Goal: Task Accomplishment & Management: Use online tool/utility

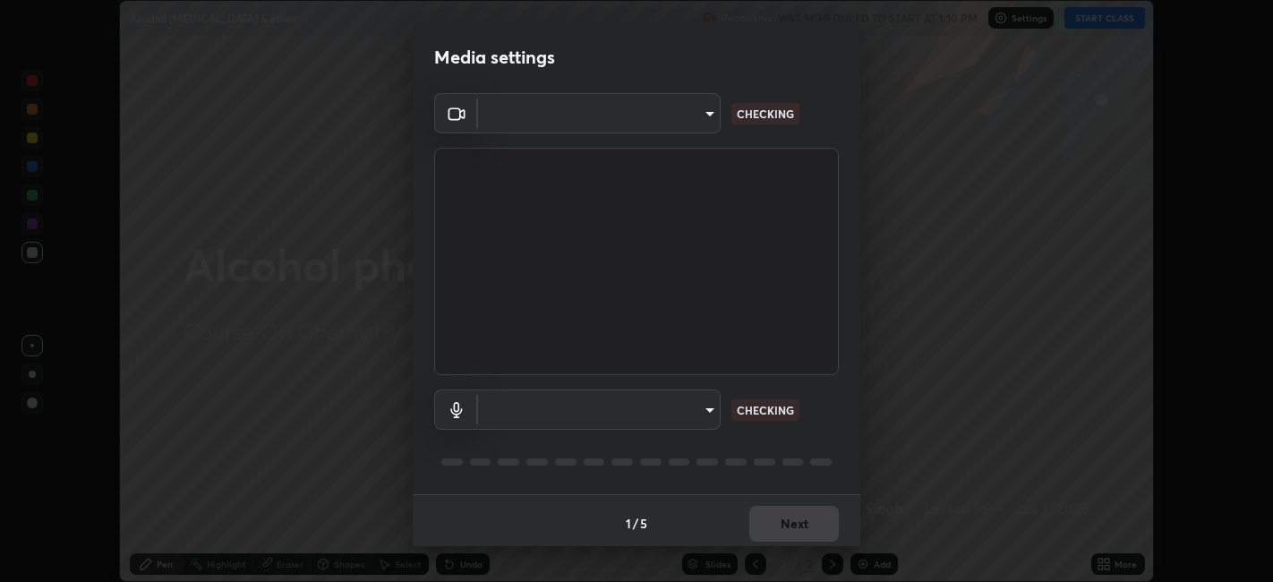
scroll to position [4, 0]
type input "6b7c260327291536b638f6e473b3b57a19bc2ef6066faf66dc0815e3d2555b14"
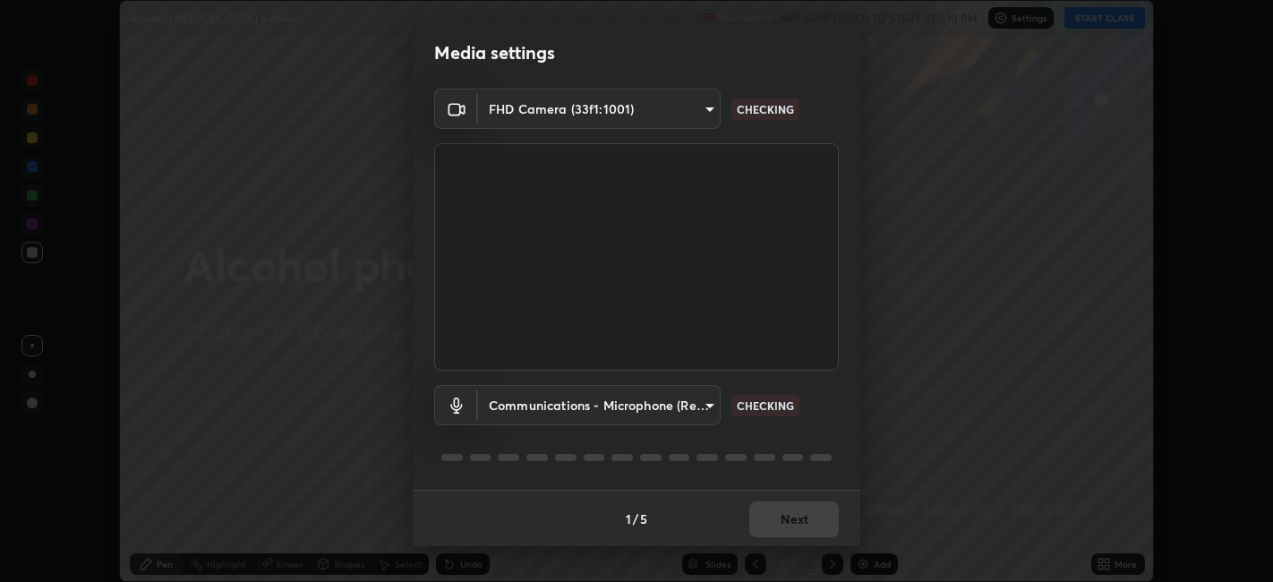
click at [641, 399] on body "Erase all Alcohol [MEDICAL_DATA] & ether Recording WAS SCHEDULED TO START AT 1:…" at bounding box center [636, 291] width 1273 height 582
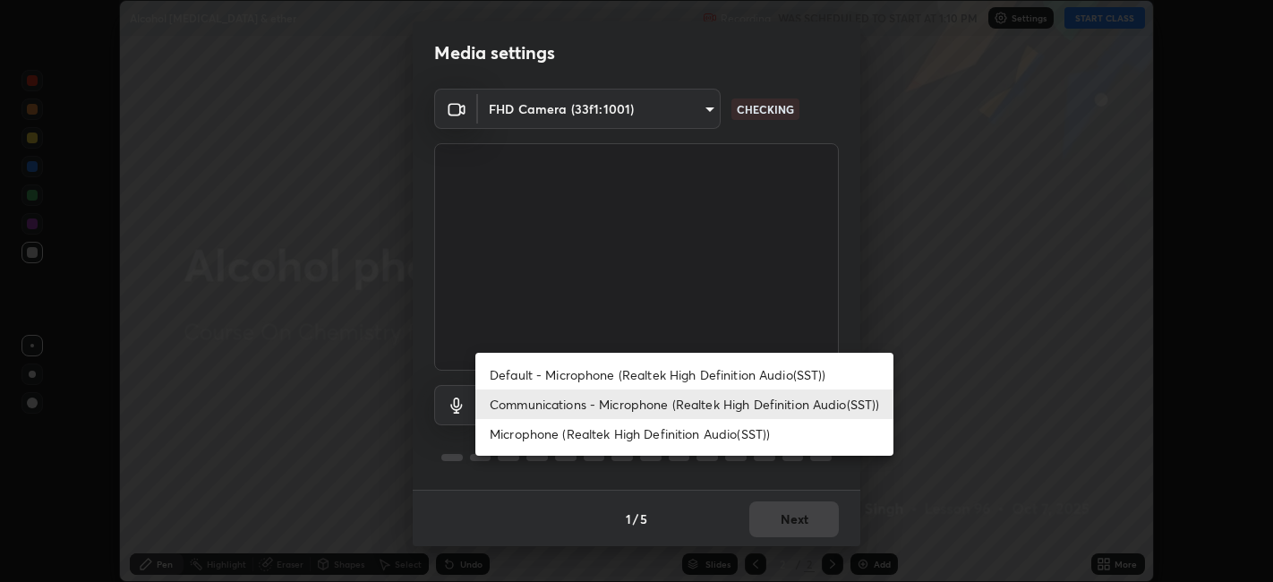
click at [597, 374] on li "Default - Microphone (Realtek High Definition Audio(SST))" at bounding box center [684, 375] width 418 height 30
type input "default"
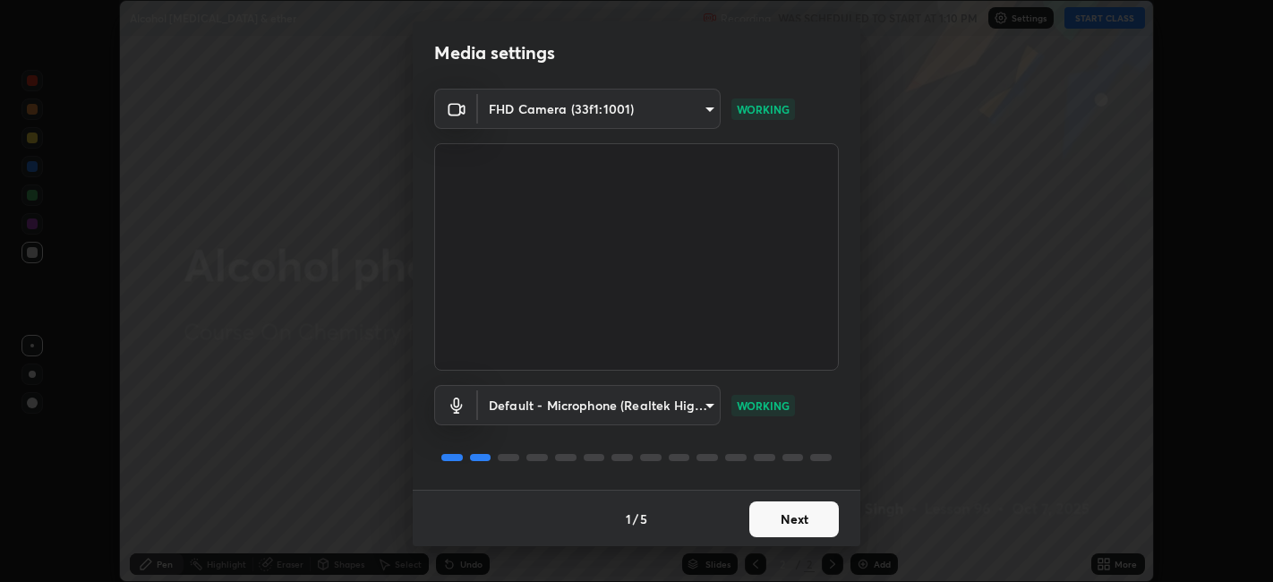
click at [789, 512] on button "Next" at bounding box center [794, 519] width 90 height 36
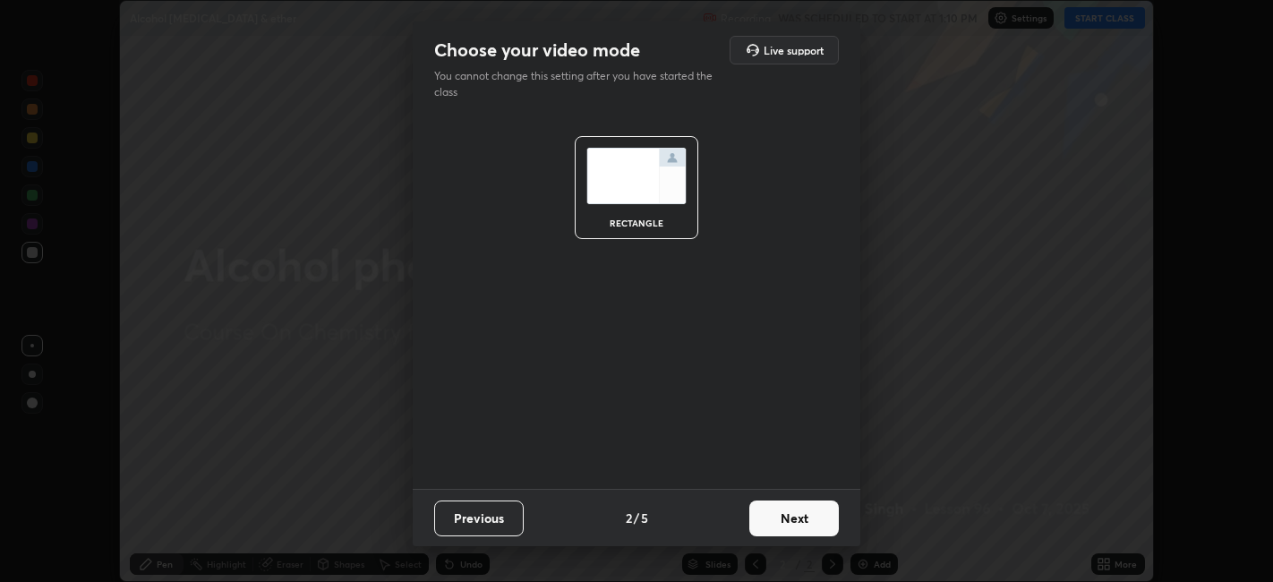
click at [794, 518] on button "Next" at bounding box center [794, 518] width 90 height 36
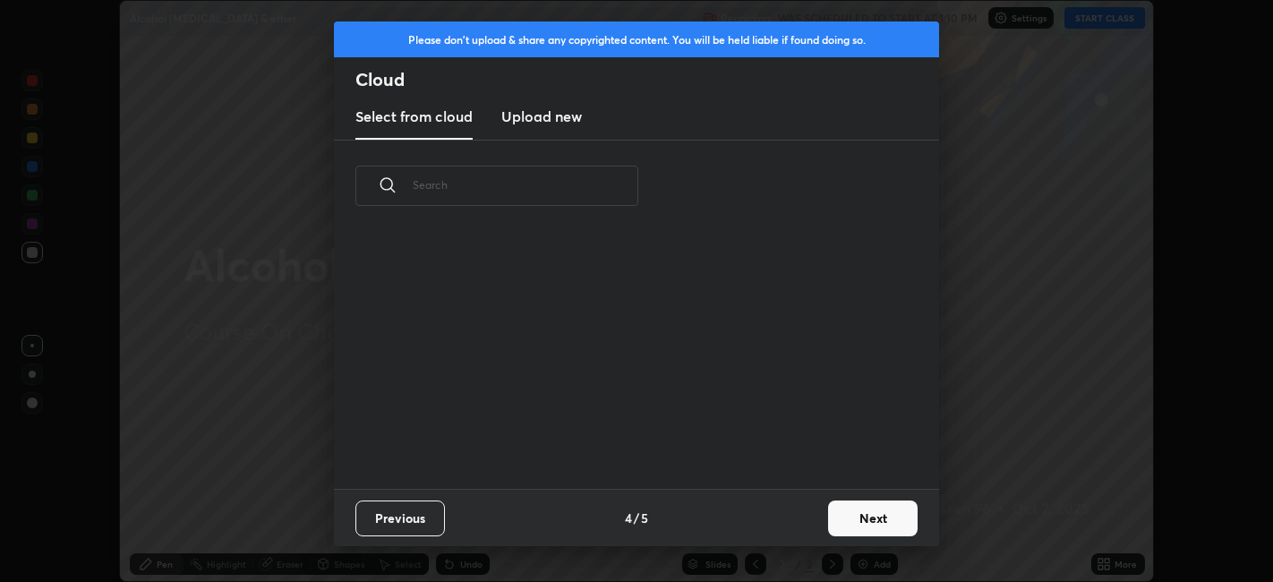
click at [830, 514] on button "Next" at bounding box center [873, 518] width 90 height 36
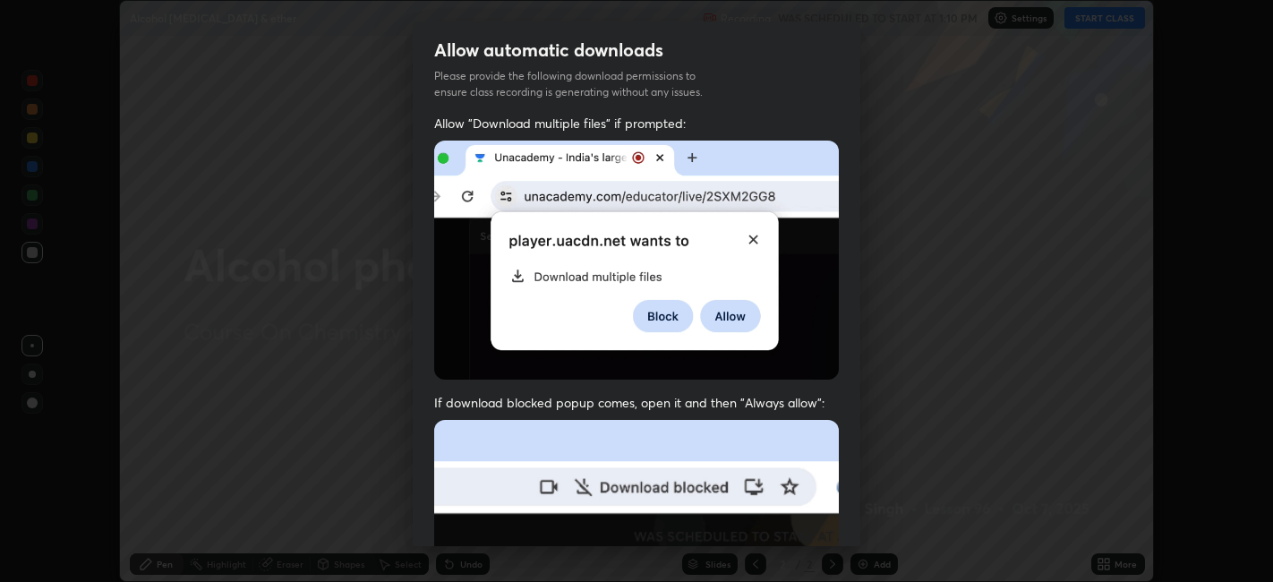
click at [836, 517] on div "Allow "Download multiple files" if prompted: If download blocked popup comes, o…" at bounding box center [637, 492] width 448 height 754
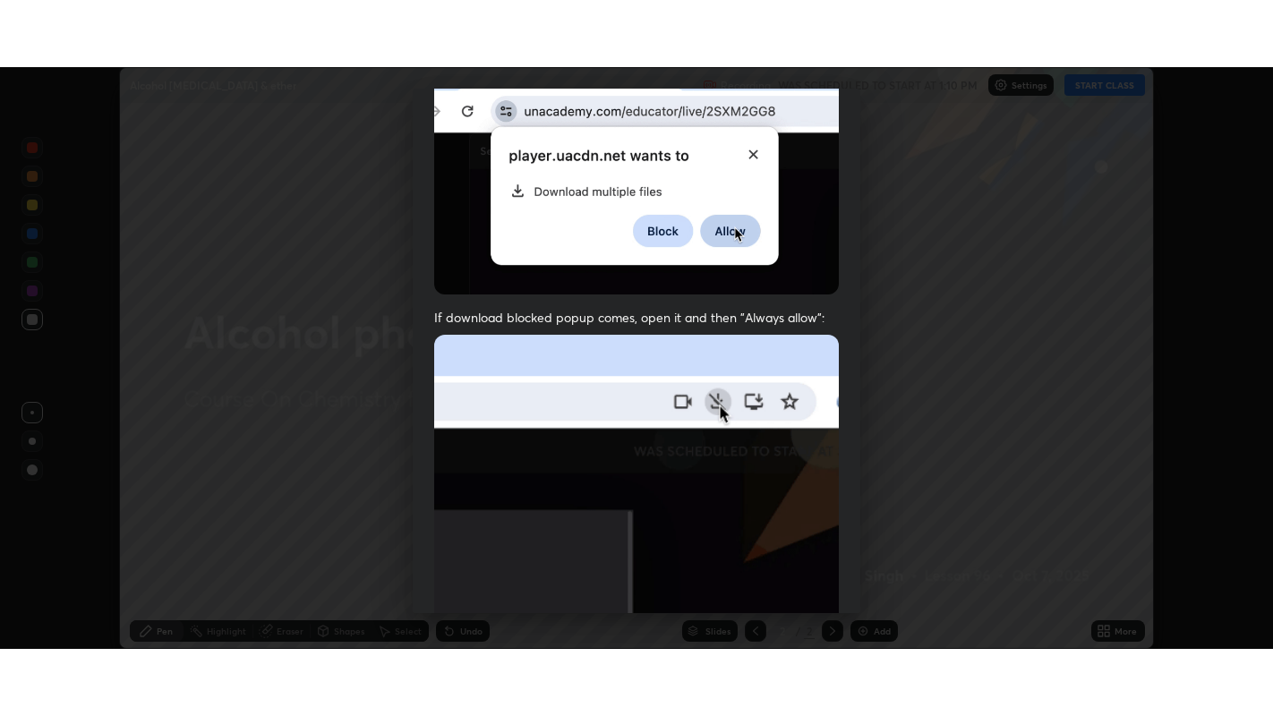
scroll to position [370, 0]
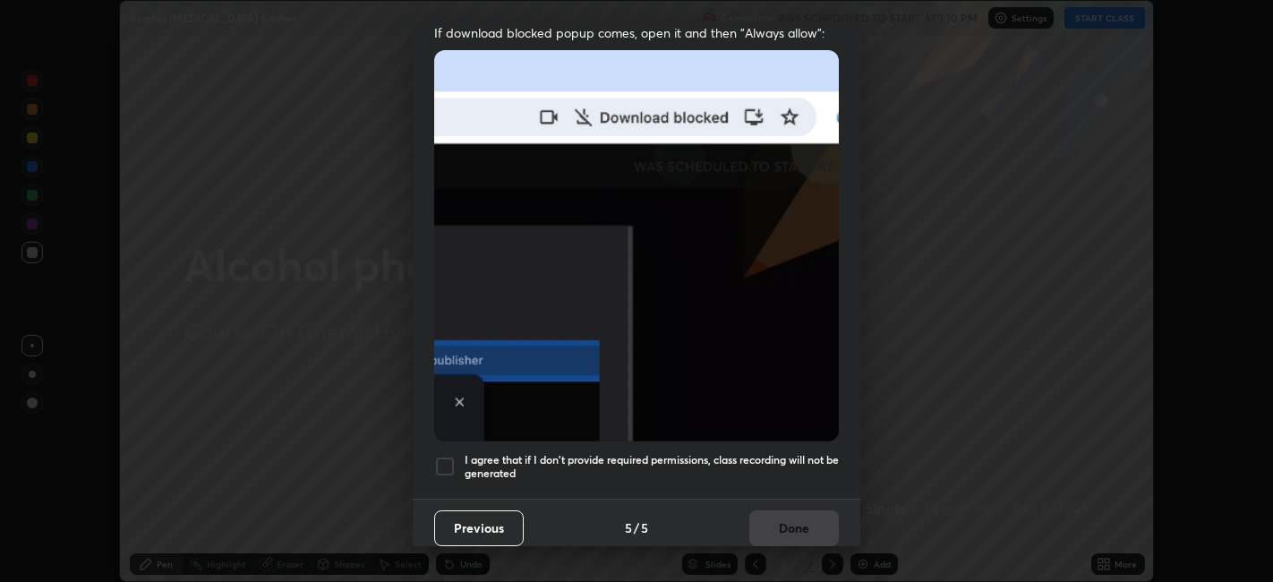
click at [449, 462] on div at bounding box center [444, 466] width 21 height 21
click at [806, 517] on button "Done" at bounding box center [794, 528] width 90 height 36
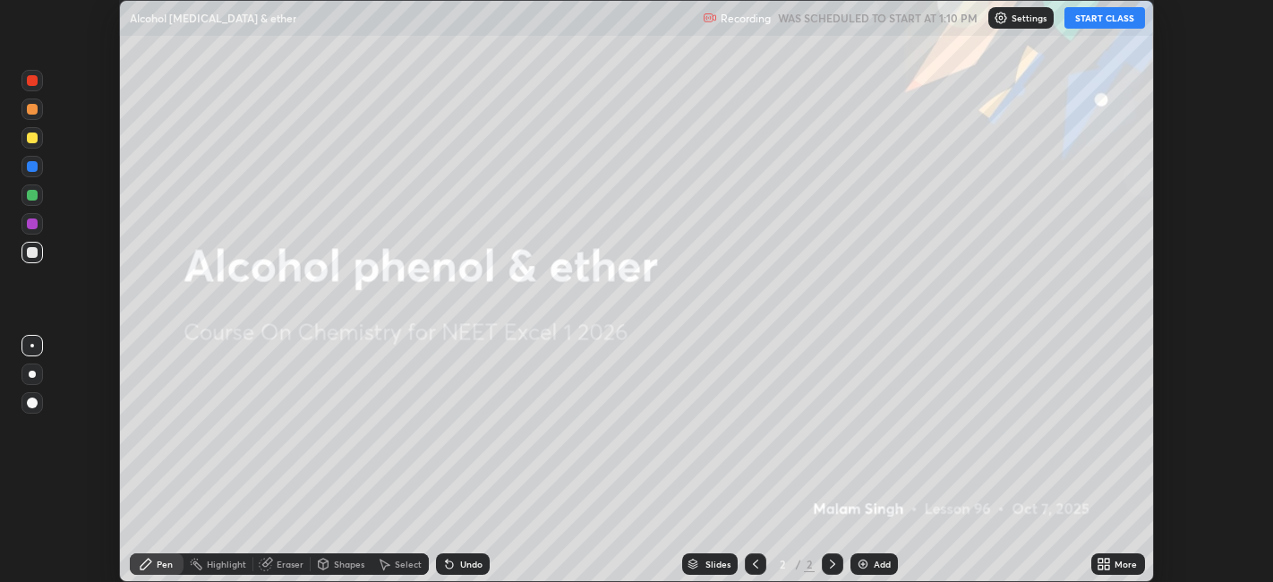
click at [1129, 16] on button "START CLASS" at bounding box center [1104, 17] width 81 height 21
click at [1105, 565] on icon at bounding box center [1107, 567] width 4 height 4
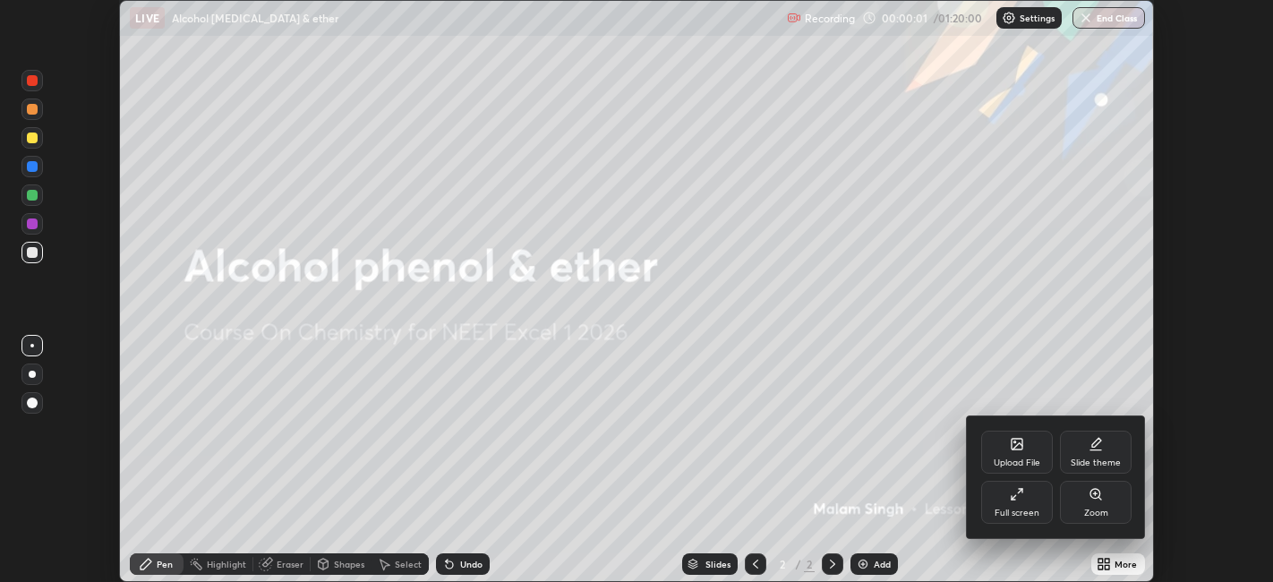
click at [1037, 509] on div "Full screen" at bounding box center [1016, 512] width 45 height 9
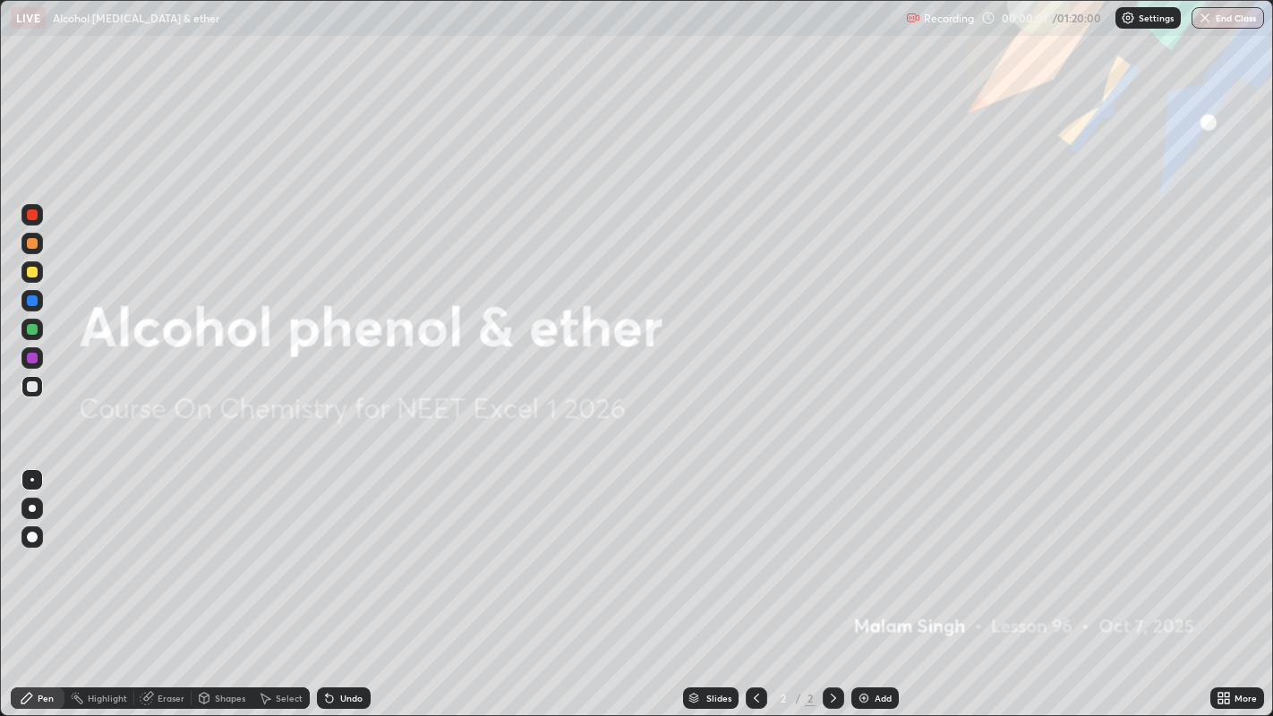
scroll to position [716, 1273]
click at [863, 581] on img at bounding box center [864, 698] width 14 height 14
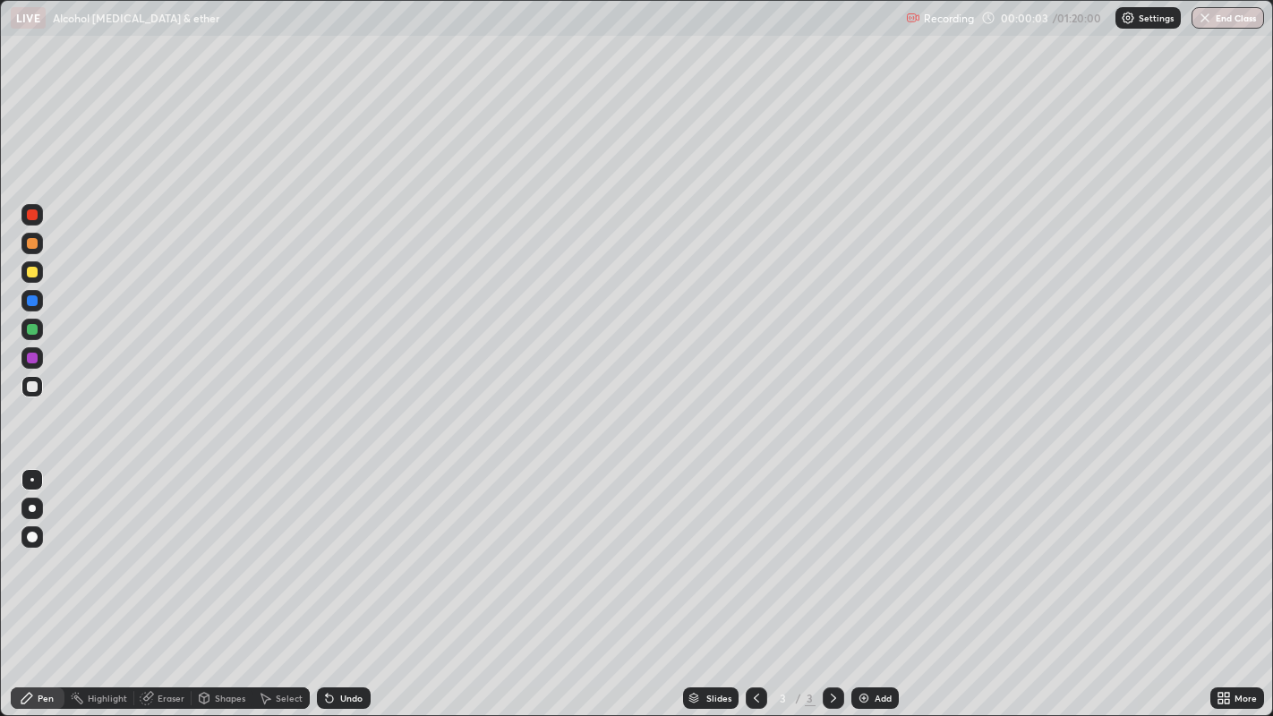
click at [31, 508] on div at bounding box center [32, 508] width 7 height 7
click at [31, 242] on div at bounding box center [32, 243] width 11 height 11
click at [30, 386] on div at bounding box center [32, 386] width 11 height 11
click at [34, 273] on div at bounding box center [32, 272] width 11 height 11
click at [33, 388] on div at bounding box center [32, 386] width 11 height 11
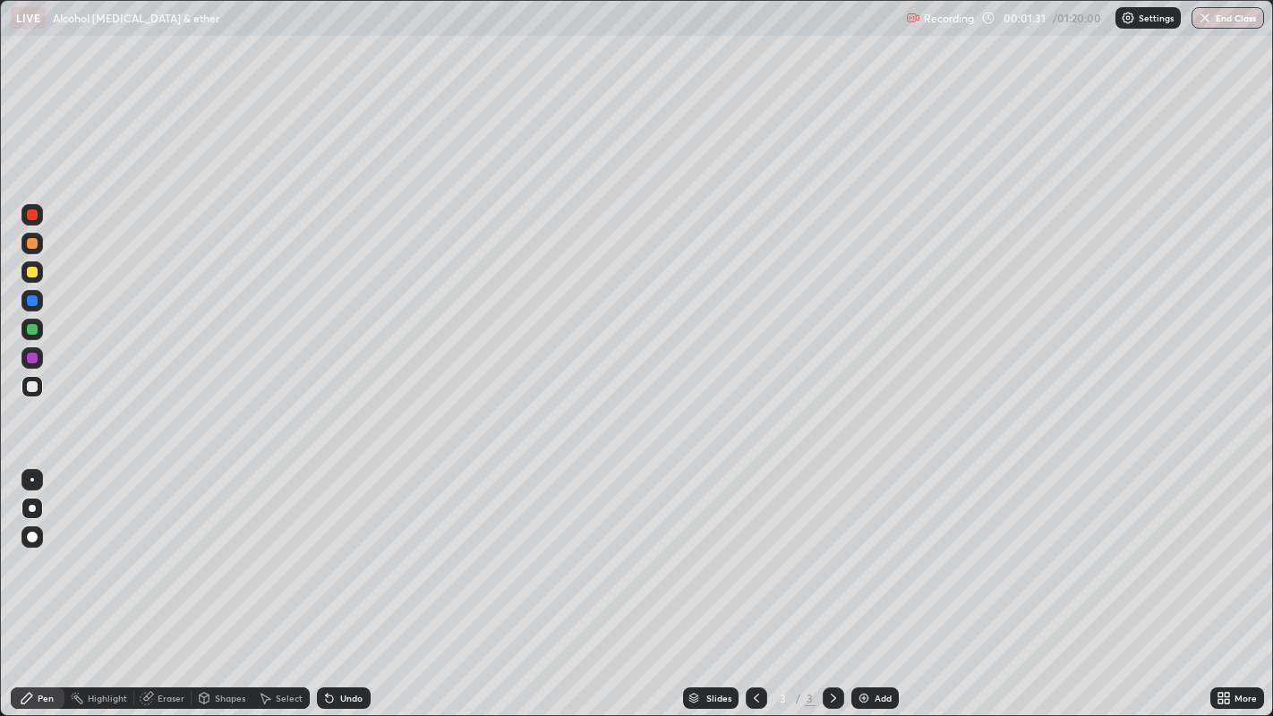
click at [31, 276] on div at bounding box center [32, 272] width 11 height 11
click at [34, 391] on div at bounding box center [32, 386] width 11 height 11
click at [33, 243] on div at bounding box center [32, 243] width 11 height 11
click at [30, 330] on div at bounding box center [32, 329] width 11 height 11
click at [185, 581] on div "Eraser" at bounding box center [162, 697] width 57 height 21
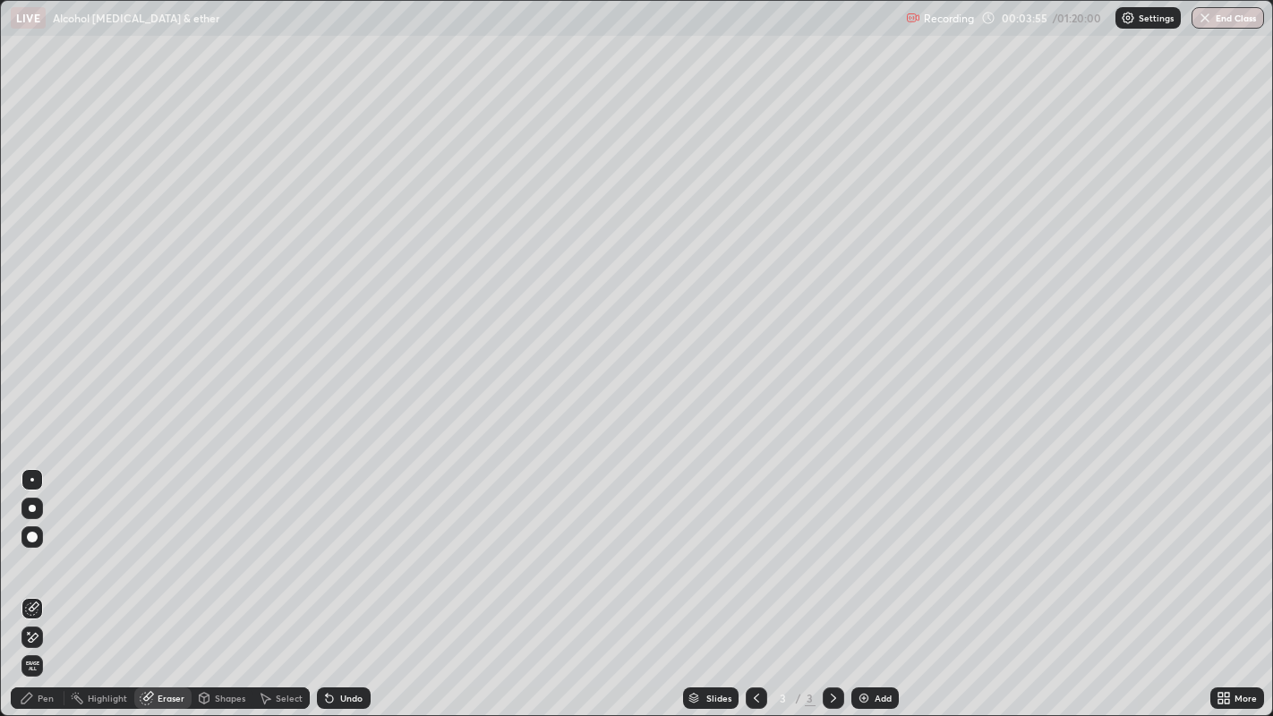
click at [48, 581] on div "Pen" at bounding box center [46, 698] width 16 height 9
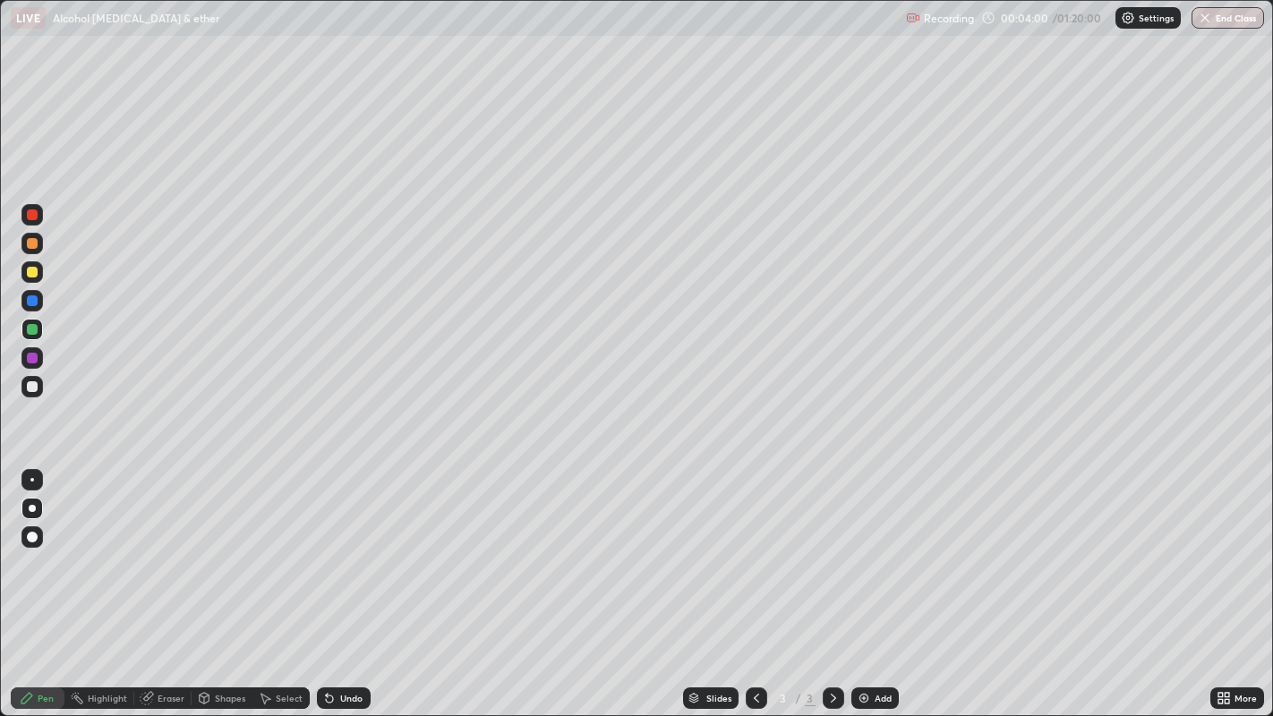
click at [28, 277] on div at bounding box center [31, 271] width 21 height 21
click at [28, 383] on div at bounding box center [32, 386] width 11 height 11
click at [870, 581] on div "Add" at bounding box center [874, 697] width 47 height 21
click at [30, 243] on div at bounding box center [32, 243] width 11 height 11
click at [36, 385] on div at bounding box center [32, 386] width 11 height 11
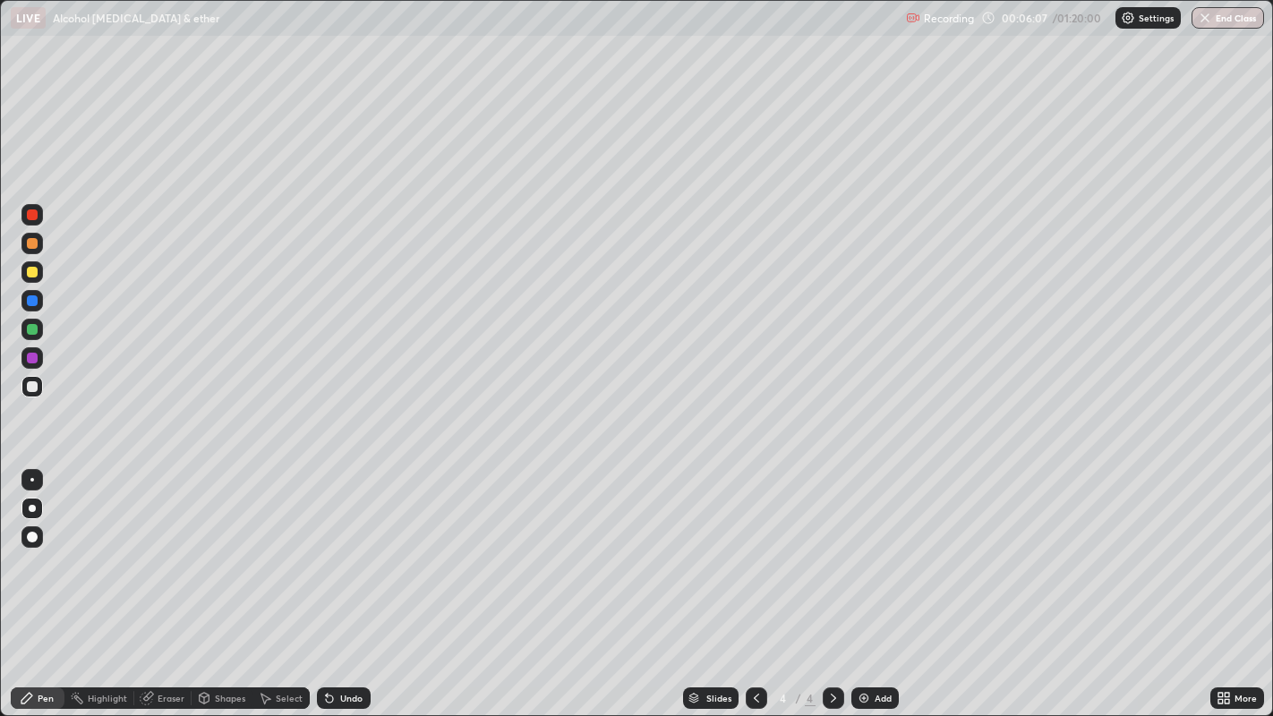
click at [32, 244] on div at bounding box center [32, 243] width 11 height 11
click at [34, 390] on div at bounding box center [32, 386] width 11 height 11
click at [34, 275] on div at bounding box center [32, 272] width 11 height 11
click at [31, 328] on div at bounding box center [32, 329] width 11 height 11
click at [36, 269] on div at bounding box center [32, 272] width 11 height 11
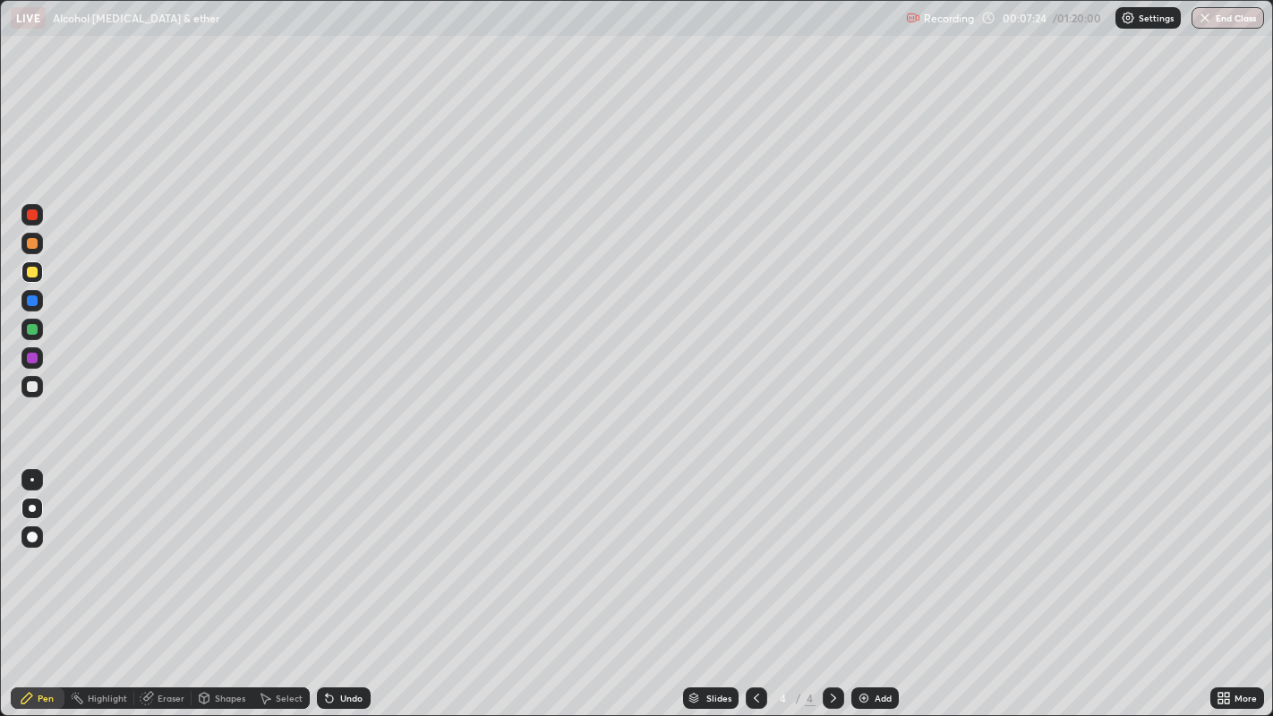
click at [38, 388] on div at bounding box center [31, 386] width 21 height 21
click at [31, 272] on div at bounding box center [32, 272] width 11 height 11
click at [33, 331] on div at bounding box center [32, 329] width 11 height 11
click at [33, 387] on div at bounding box center [32, 386] width 11 height 11
click at [33, 248] on div at bounding box center [32, 243] width 11 height 11
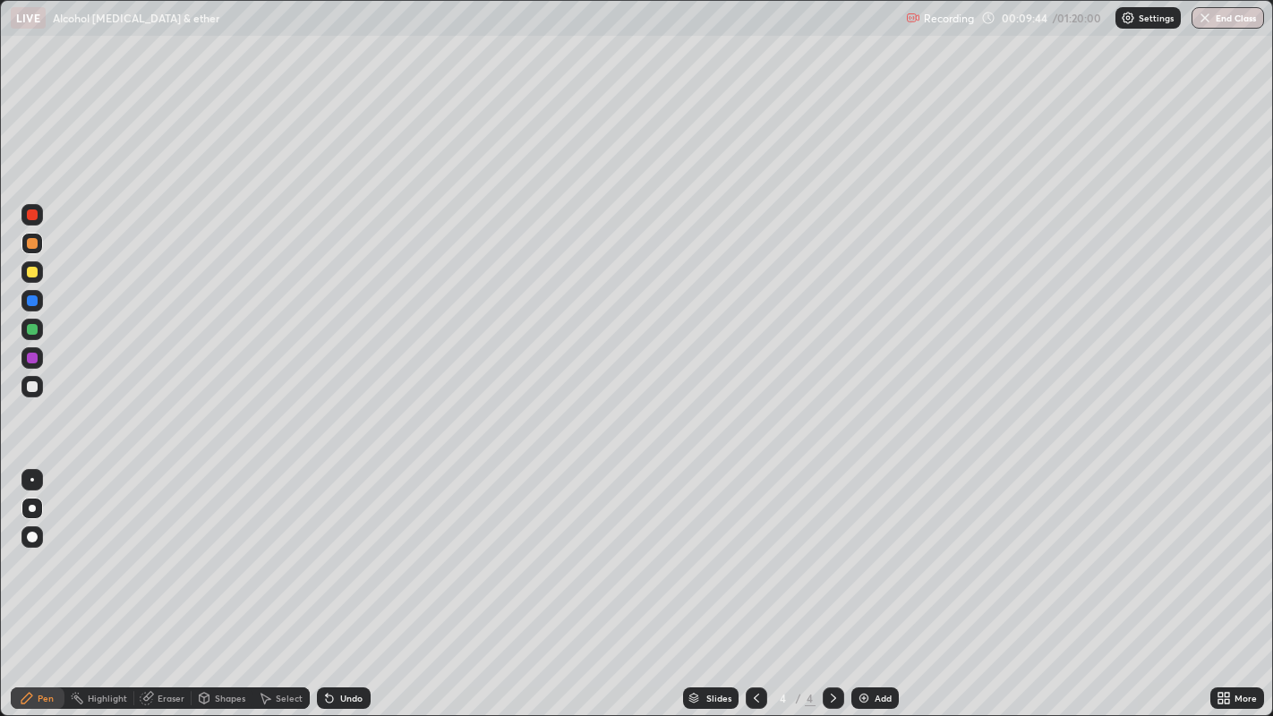
click at [28, 331] on div at bounding box center [32, 329] width 11 height 11
click at [868, 581] on img at bounding box center [864, 698] width 14 height 14
click at [28, 242] on div at bounding box center [32, 243] width 11 height 11
click at [31, 378] on div at bounding box center [31, 386] width 21 height 21
click at [33, 242] on div at bounding box center [32, 243] width 11 height 11
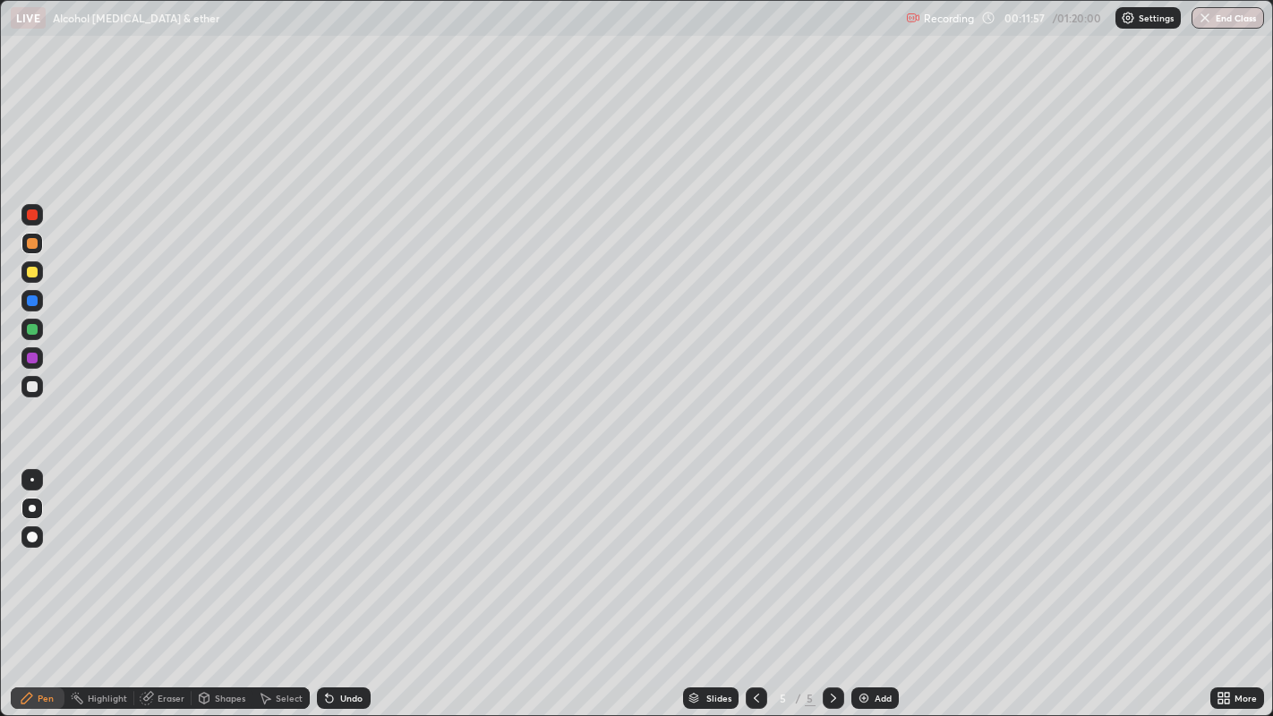
click at [35, 388] on div at bounding box center [32, 386] width 11 height 11
click at [31, 245] on div at bounding box center [32, 243] width 11 height 11
click at [31, 330] on div at bounding box center [32, 329] width 11 height 11
click at [863, 581] on img at bounding box center [864, 698] width 14 height 14
click at [27, 240] on div at bounding box center [32, 243] width 11 height 11
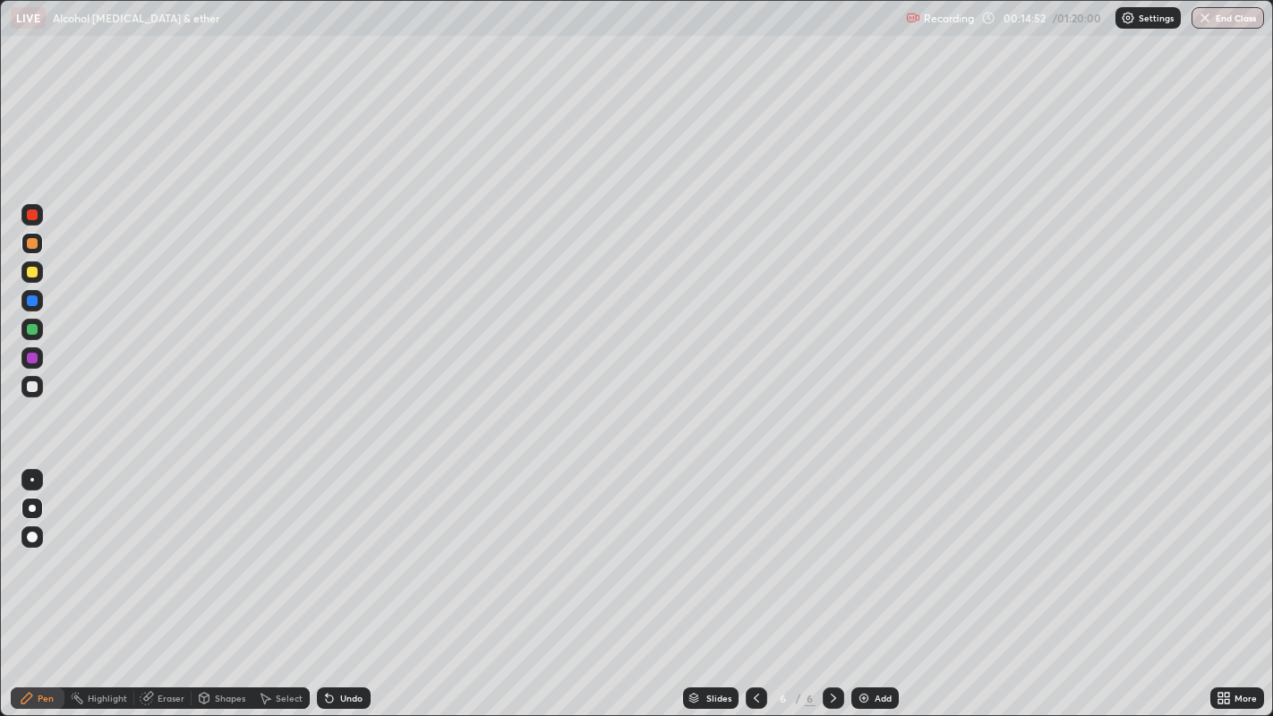
click at [34, 388] on div at bounding box center [32, 386] width 11 height 11
click at [32, 243] on div at bounding box center [32, 243] width 11 height 11
click at [30, 329] on div at bounding box center [32, 329] width 11 height 11
click at [37, 388] on div at bounding box center [32, 386] width 11 height 11
click at [30, 269] on div at bounding box center [32, 272] width 11 height 11
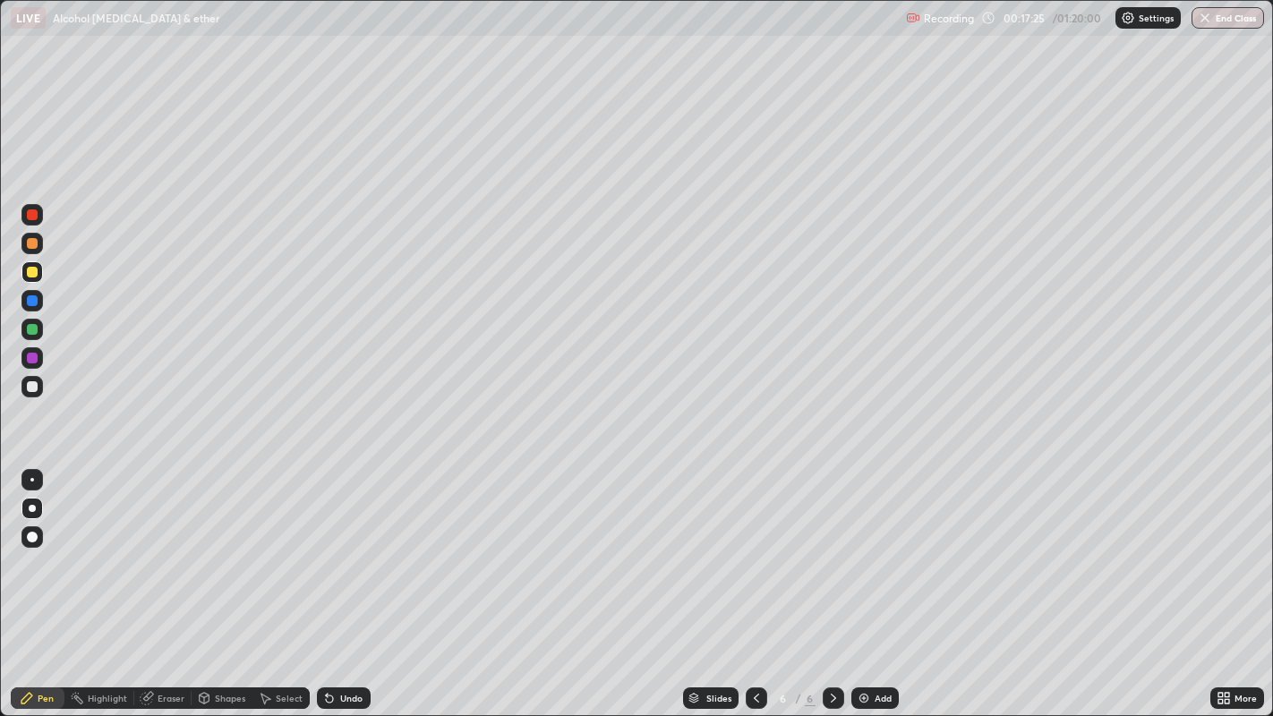
click at [337, 581] on div "Undo" at bounding box center [344, 697] width 54 height 21
click at [345, 581] on div "Undo" at bounding box center [351, 698] width 22 height 9
click at [36, 388] on div at bounding box center [32, 386] width 11 height 11
click at [31, 273] on div at bounding box center [32, 272] width 11 height 11
click at [32, 387] on div at bounding box center [32, 386] width 11 height 11
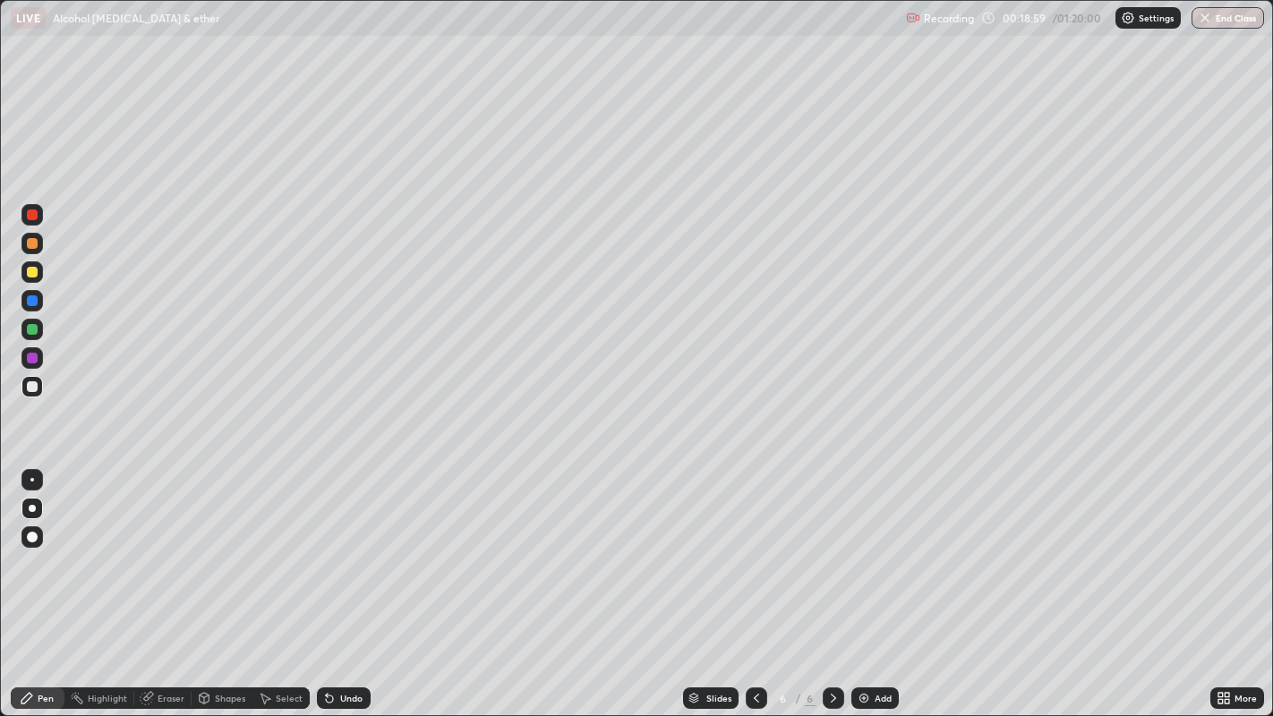
click at [162, 581] on div "Eraser" at bounding box center [162, 697] width 57 height 21
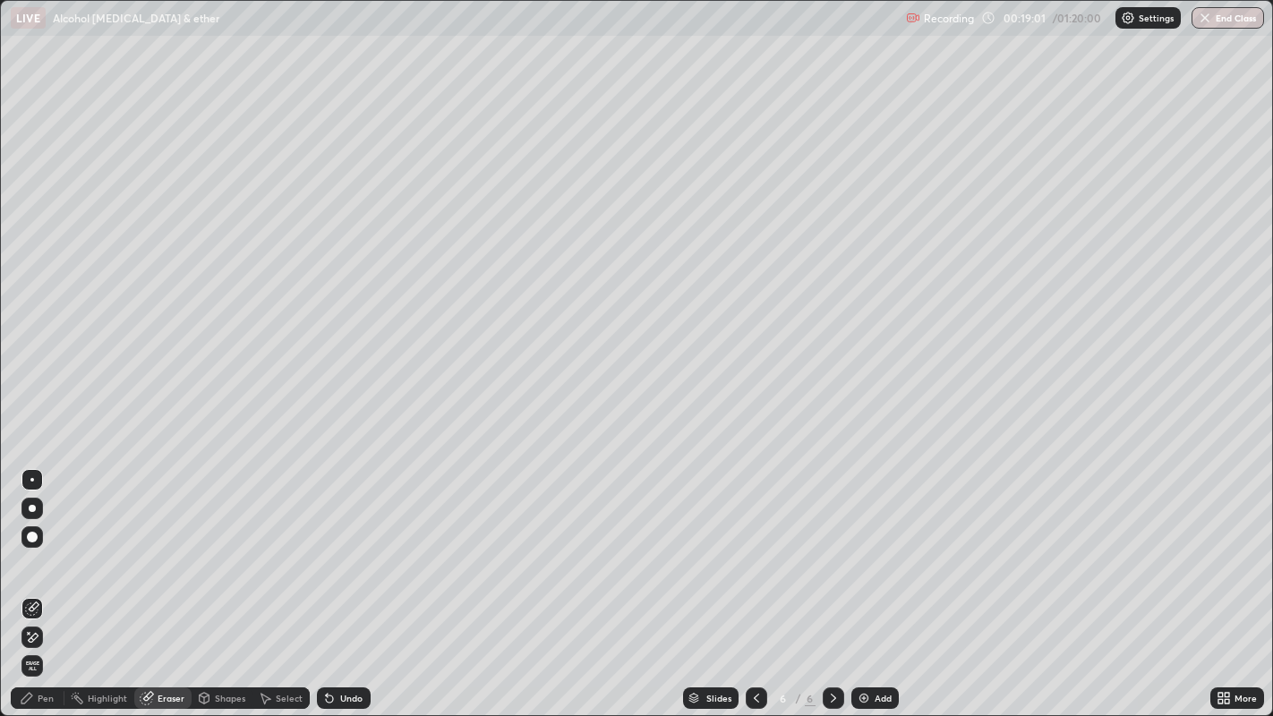
click at [47, 581] on div "Pen" at bounding box center [38, 697] width 54 height 21
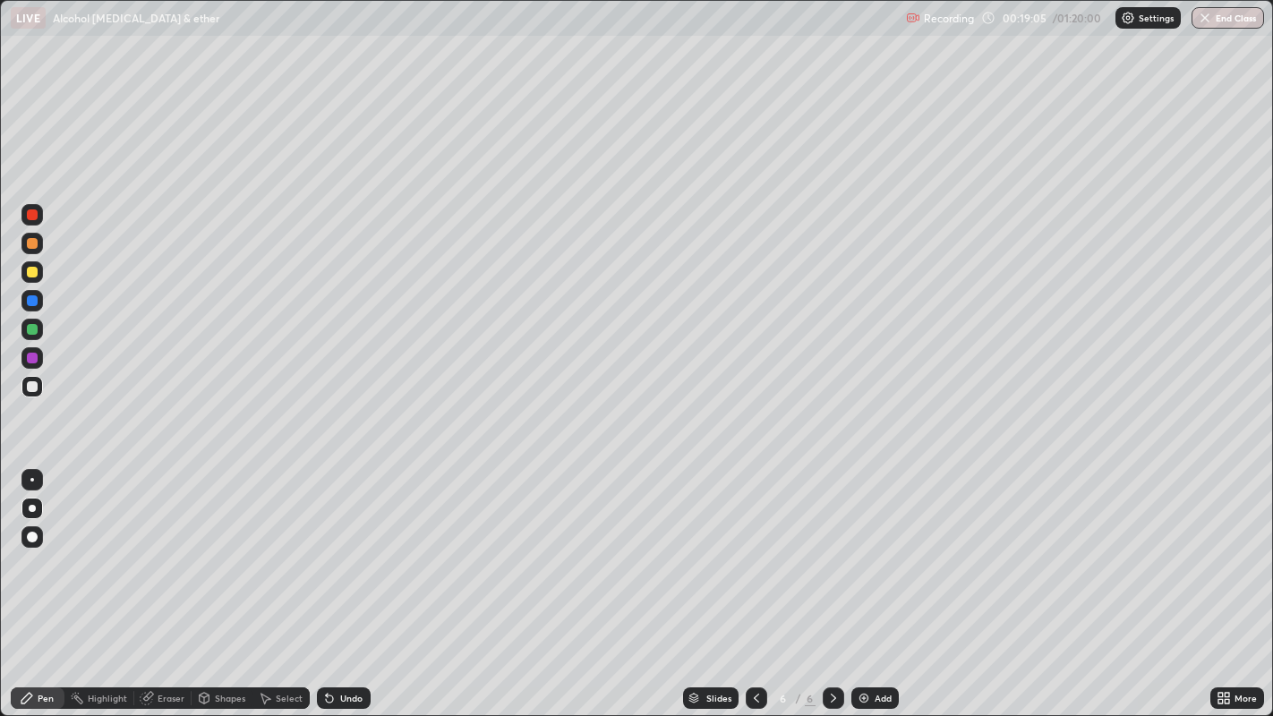
click at [174, 581] on div "Eraser" at bounding box center [171, 698] width 27 height 9
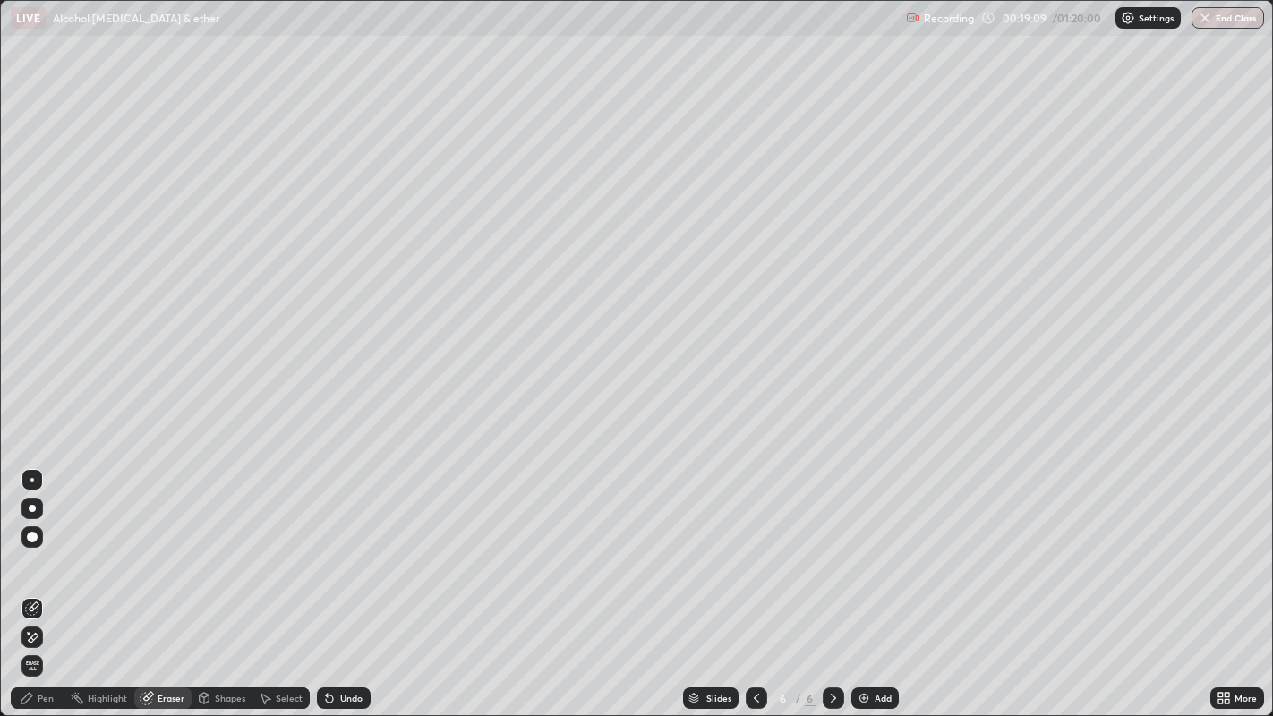
click at [47, 581] on div "Pen" at bounding box center [46, 698] width 16 height 9
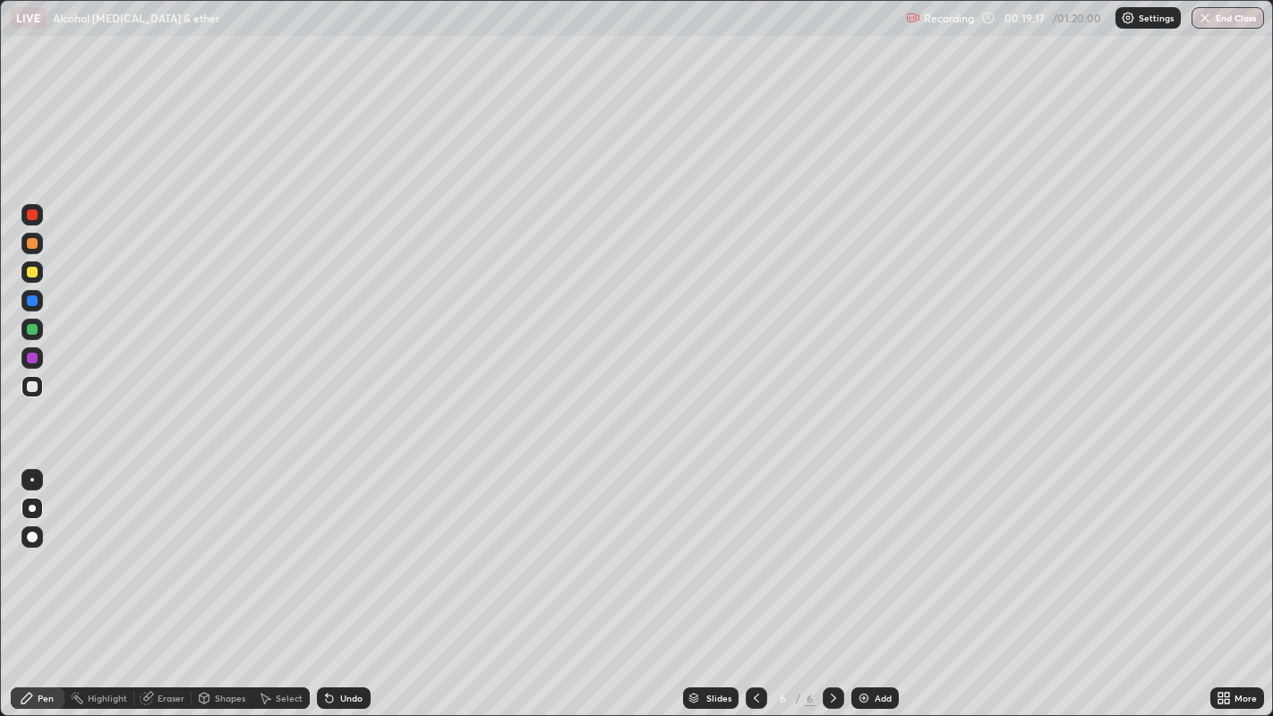
click at [29, 328] on div at bounding box center [32, 329] width 11 height 11
click at [34, 388] on div at bounding box center [32, 386] width 11 height 11
click at [30, 329] on div at bounding box center [32, 329] width 11 height 11
click at [868, 581] on div "Add" at bounding box center [874, 697] width 47 height 21
click at [31, 243] on div at bounding box center [32, 243] width 11 height 11
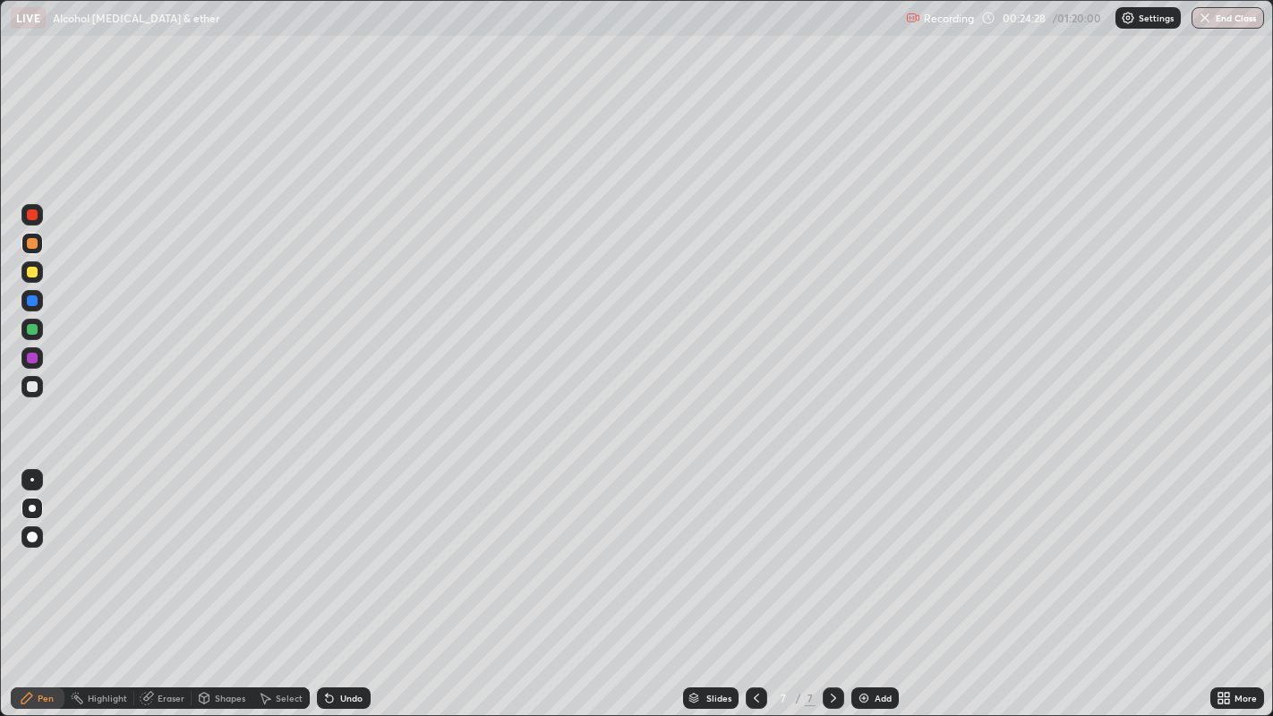
click at [32, 386] on div at bounding box center [32, 386] width 11 height 11
click at [30, 242] on div at bounding box center [32, 243] width 11 height 11
click at [30, 328] on div at bounding box center [32, 329] width 11 height 11
click at [34, 381] on div at bounding box center [32, 386] width 11 height 11
click at [32, 242] on div at bounding box center [32, 243] width 11 height 11
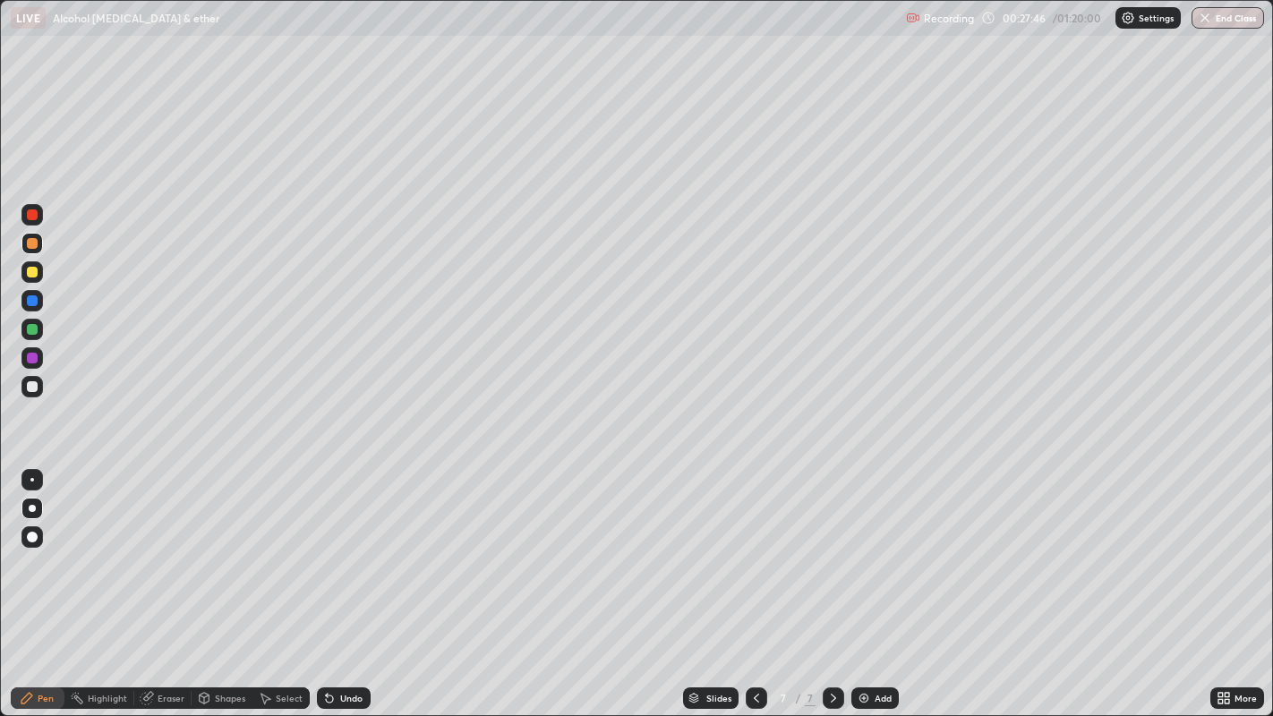
click at [34, 384] on div at bounding box center [32, 386] width 11 height 11
click at [31, 326] on div at bounding box center [32, 329] width 11 height 11
click at [29, 388] on div at bounding box center [32, 386] width 11 height 11
click at [218, 581] on div "Shapes" at bounding box center [230, 698] width 30 height 9
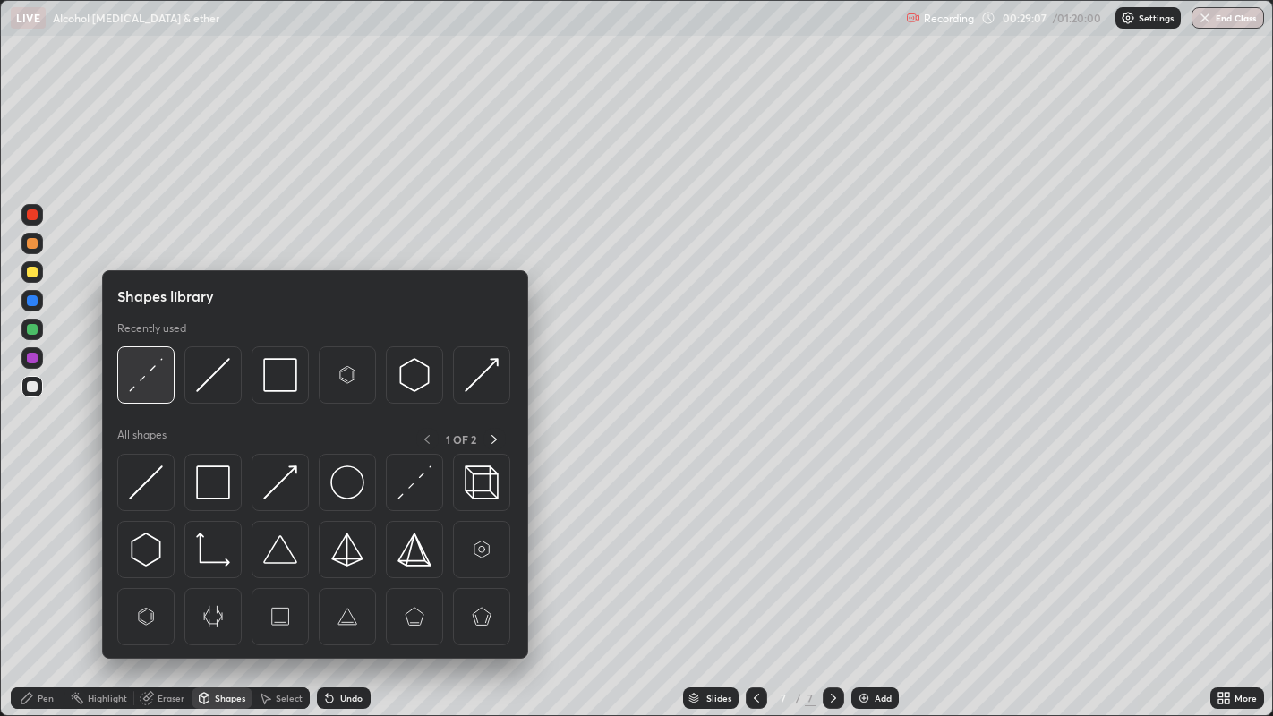
click at [149, 381] on img at bounding box center [146, 375] width 34 height 34
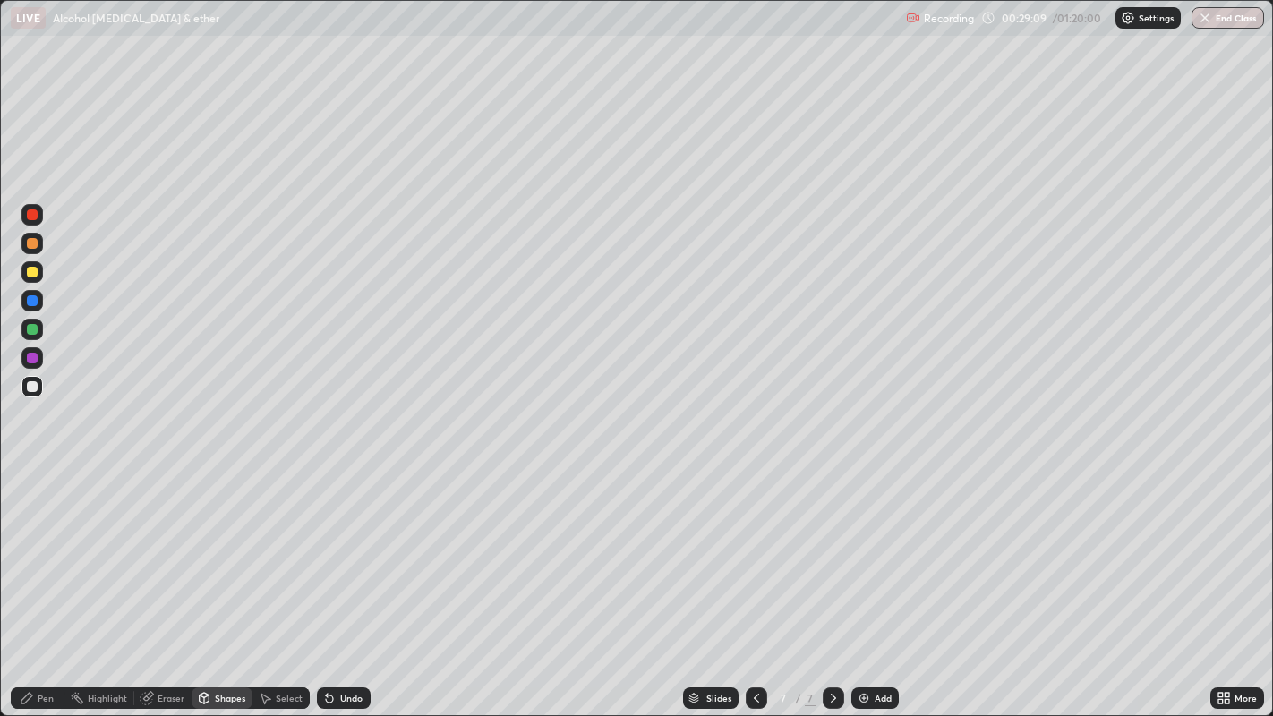
click at [42, 581] on div "Pen" at bounding box center [38, 697] width 54 height 21
click at [225, 581] on div "Shapes" at bounding box center [230, 698] width 30 height 9
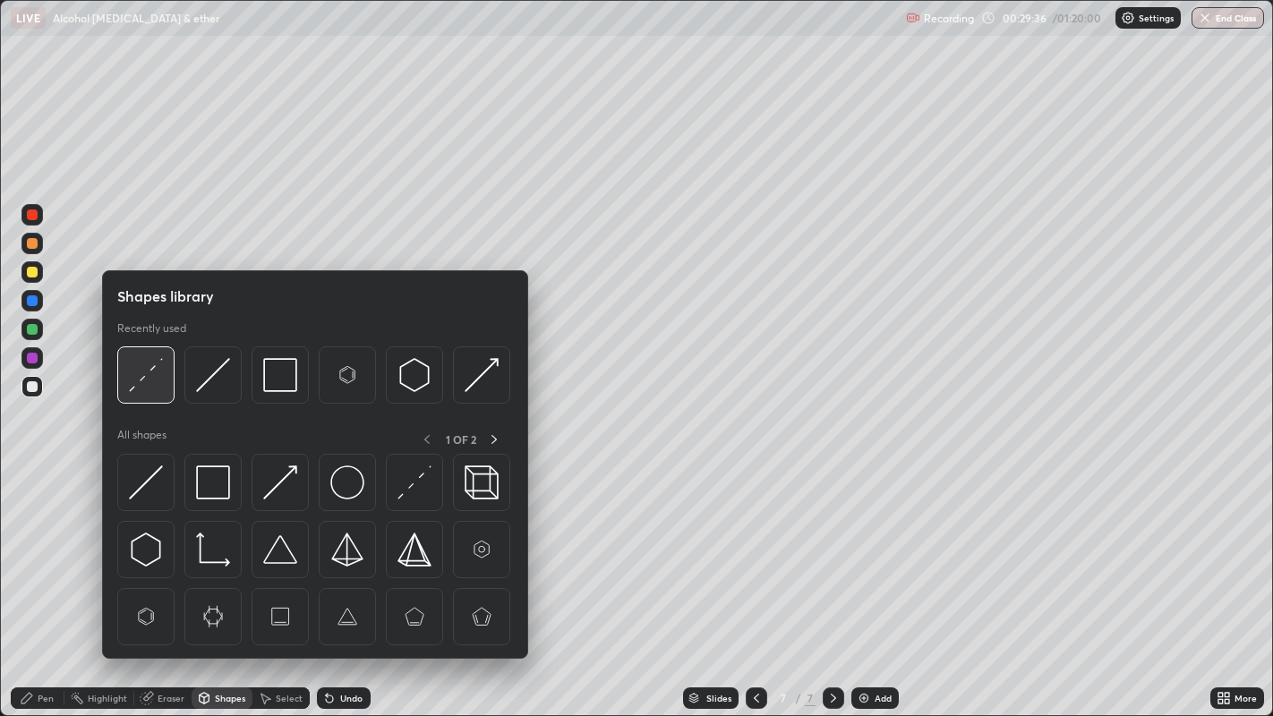
click at [156, 363] on img at bounding box center [146, 375] width 34 height 34
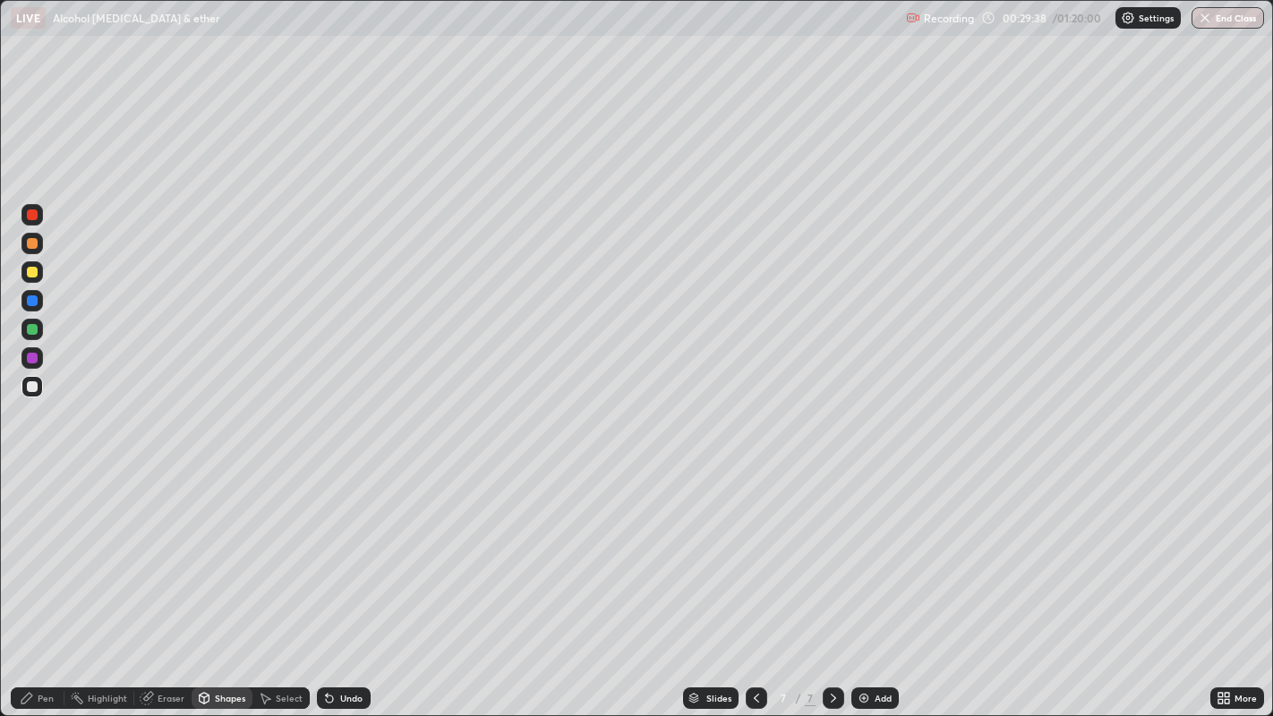
click at [47, 581] on div "Pen" at bounding box center [46, 698] width 16 height 9
click at [31, 244] on div at bounding box center [32, 243] width 11 height 11
click at [175, 581] on div "Eraser" at bounding box center [171, 698] width 27 height 9
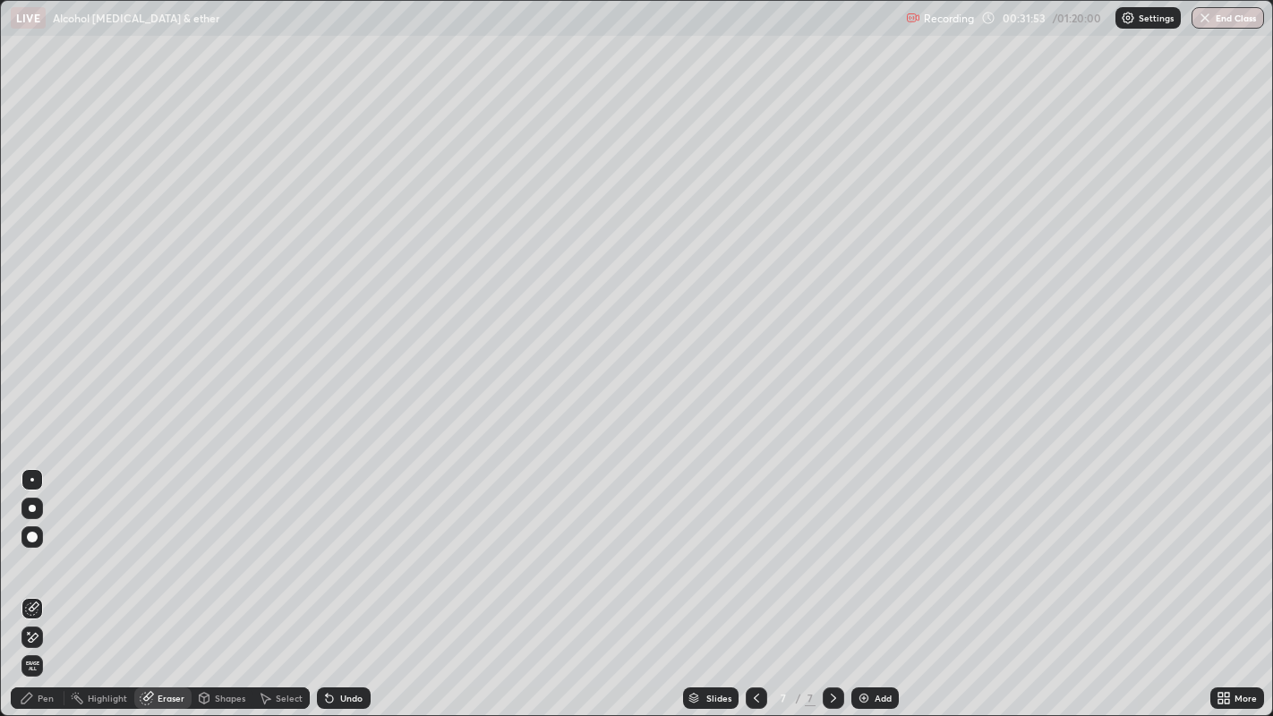
click at [51, 581] on div "Pen" at bounding box center [46, 698] width 16 height 9
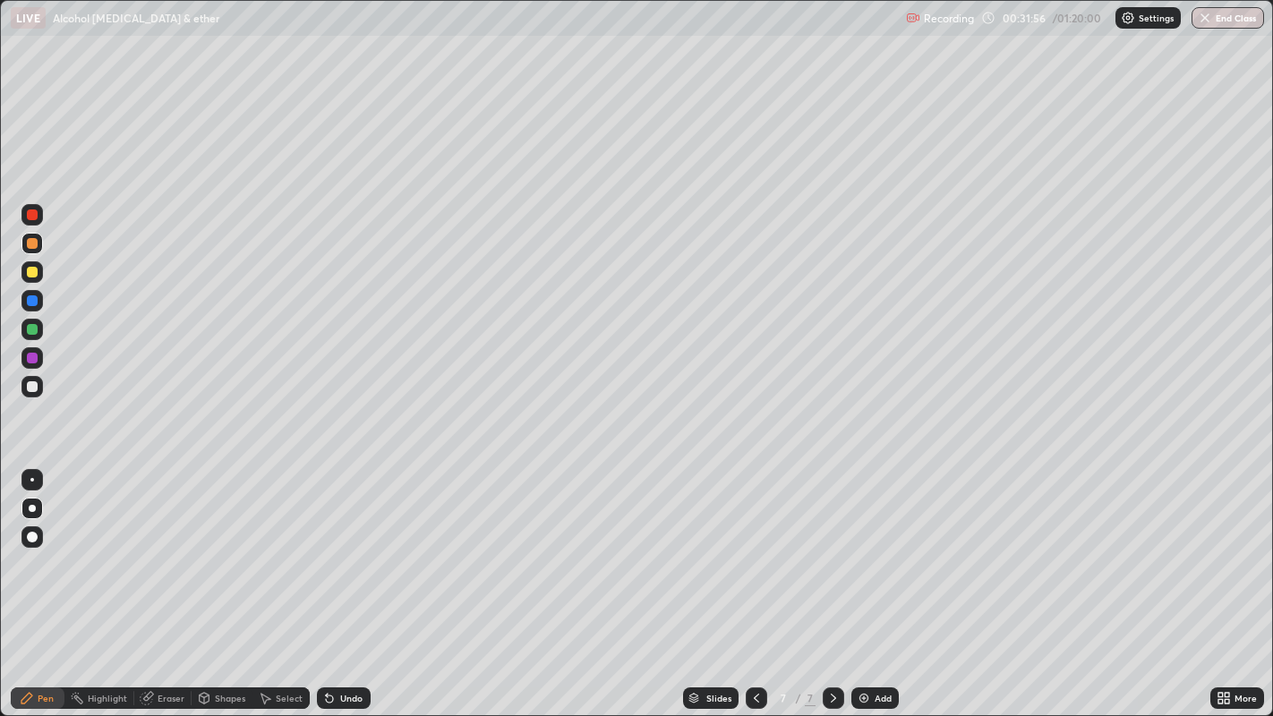
click at [340, 581] on div "Undo" at bounding box center [351, 698] width 22 height 9
click at [866, 581] on img at bounding box center [864, 698] width 14 height 14
click at [30, 386] on div at bounding box center [32, 386] width 11 height 11
click at [226, 581] on div "Shapes" at bounding box center [230, 698] width 30 height 9
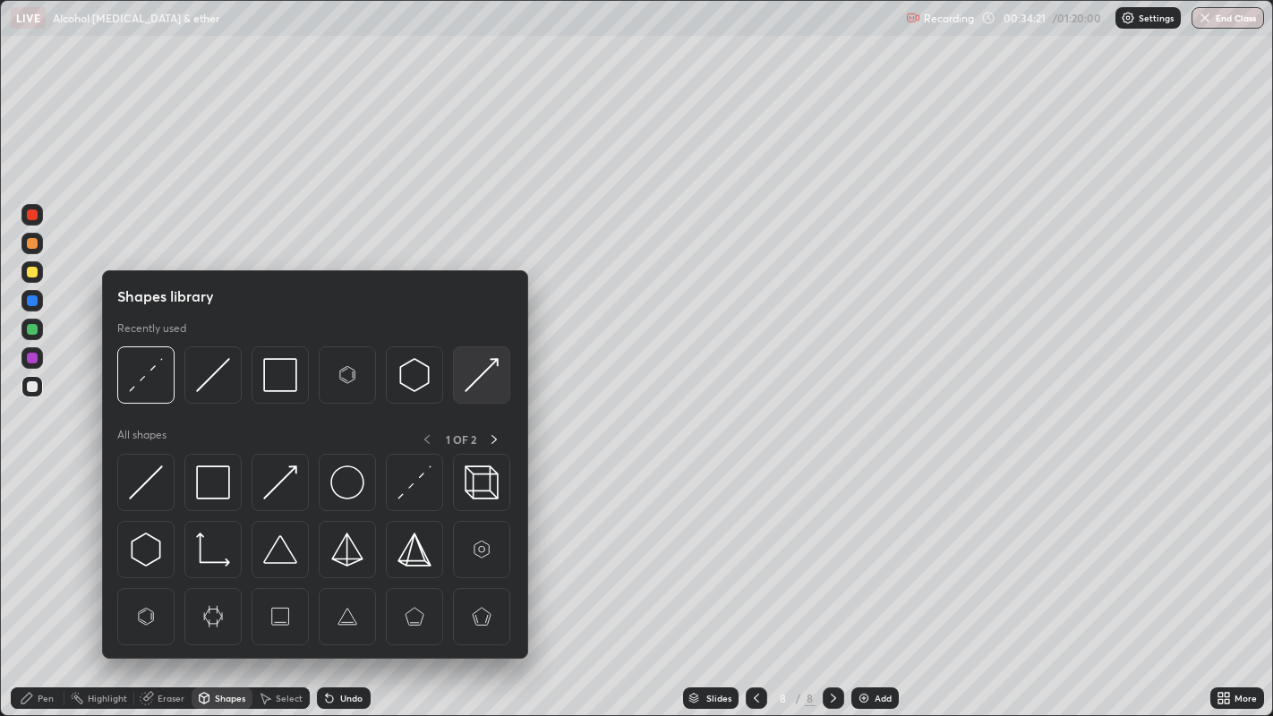
click at [485, 364] on img at bounding box center [482, 375] width 34 height 34
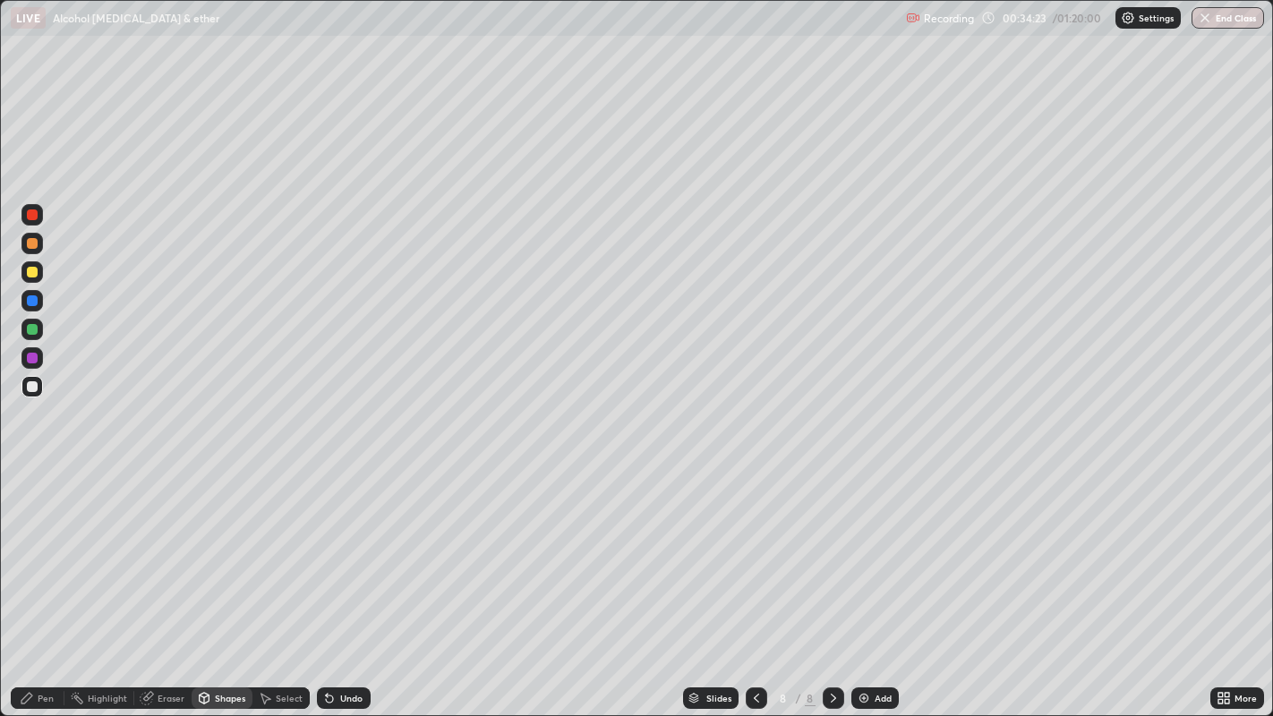
click at [45, 581] on div "Pen" at bounding box center [46, 698] width 16 height 9
click at [34, 243] on div at bounding box center [32, 243] width 11 height 11
click at [29, 385] on div at bounding box center [32, 386] width 11 height 11
click at [31, 274] on div at bounding box center [32, 272] width 11 height 11
click at [327, 581] on icon at bounding box center [329, 698] width 7 height 7
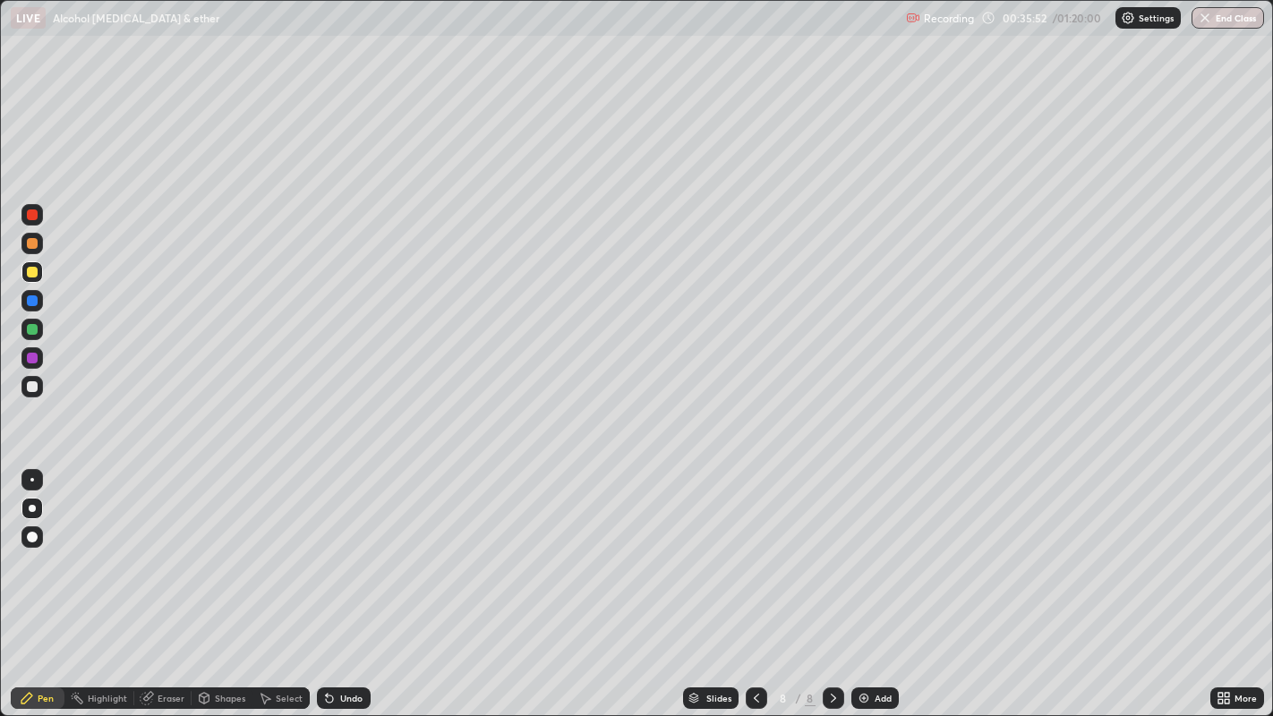
click at [327, 581] on icon at bounding box center [329, 698] width 7 height 7
click at [345, 581] on div "Undo" at bounding box center [351, 698] width 22 height 9
click at [30, 328] on div at bounding box center [32, 329] width 11 height 11
click at [32, 386] on div at bounding box center [32, 386] width 11 height 11
click at [755, 581] on icon at bounding box center [756, 698] width 14 height 14
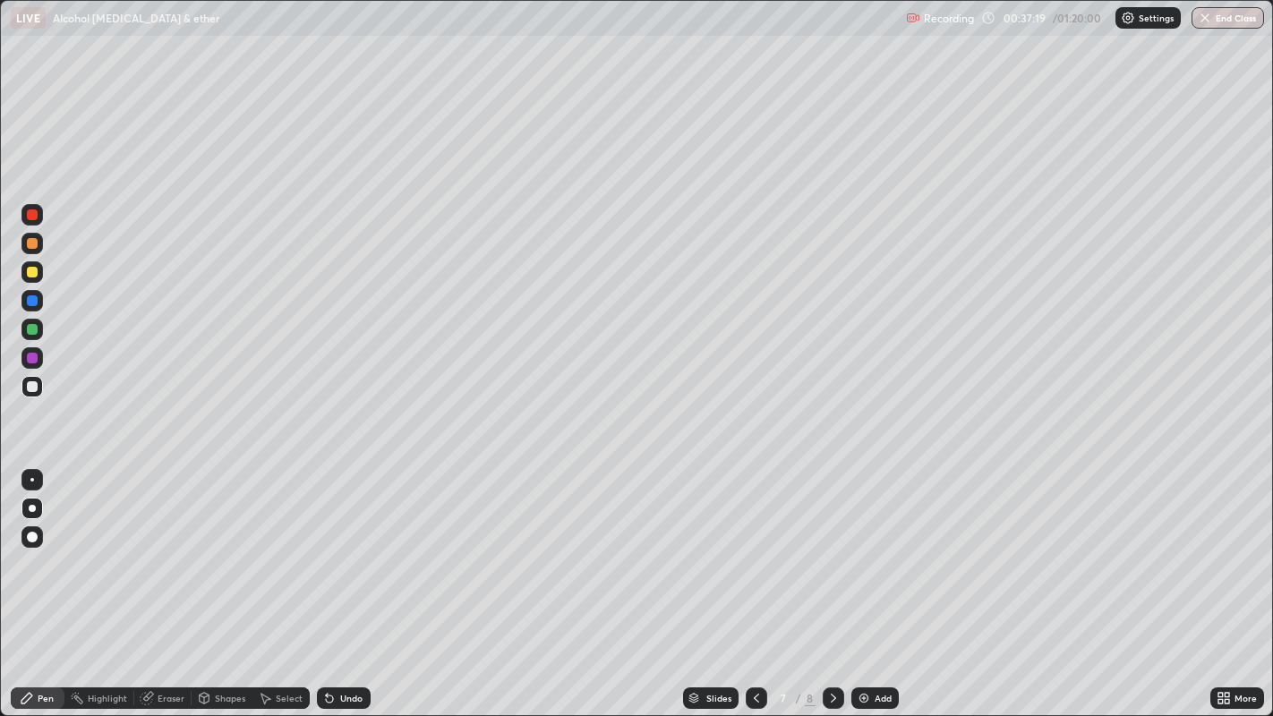
click at [831, 581] on icon at bounding box center [833, 698] width 14 height 14
click at [31, 246] on div at bounding box center [32, 243] width 11 height 11
click at [31, 383] on div at bounding box center [32, 386] width 11 height 11
click at [30, 327] on div at bounding box center [32, 329] width 11 height 11
click at [754, 581] on icon at bounding box center [756, 698] width 14 height 14
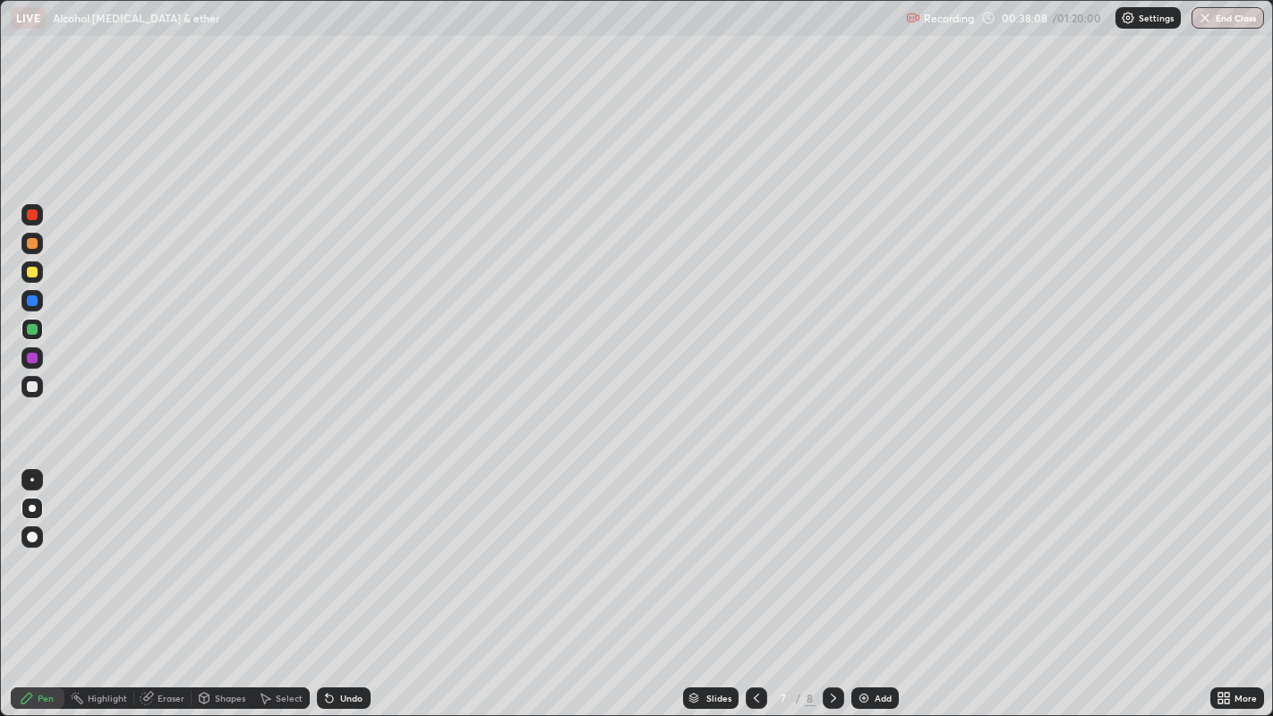
click at [831, 581] on icon at bounding box center [833, 698] width 14 height 14
click at [30, 327] on div at bounding box center [32, 329] width 11 height 11
click at [30, 272] on div at bounding box center [32, 272] width 11 height 11
click at [30, 387] on div at bounding box center [32, 386] width 11 height 11
click at [37, 329] on div at bounding box center [32, 329] width 11 height 11
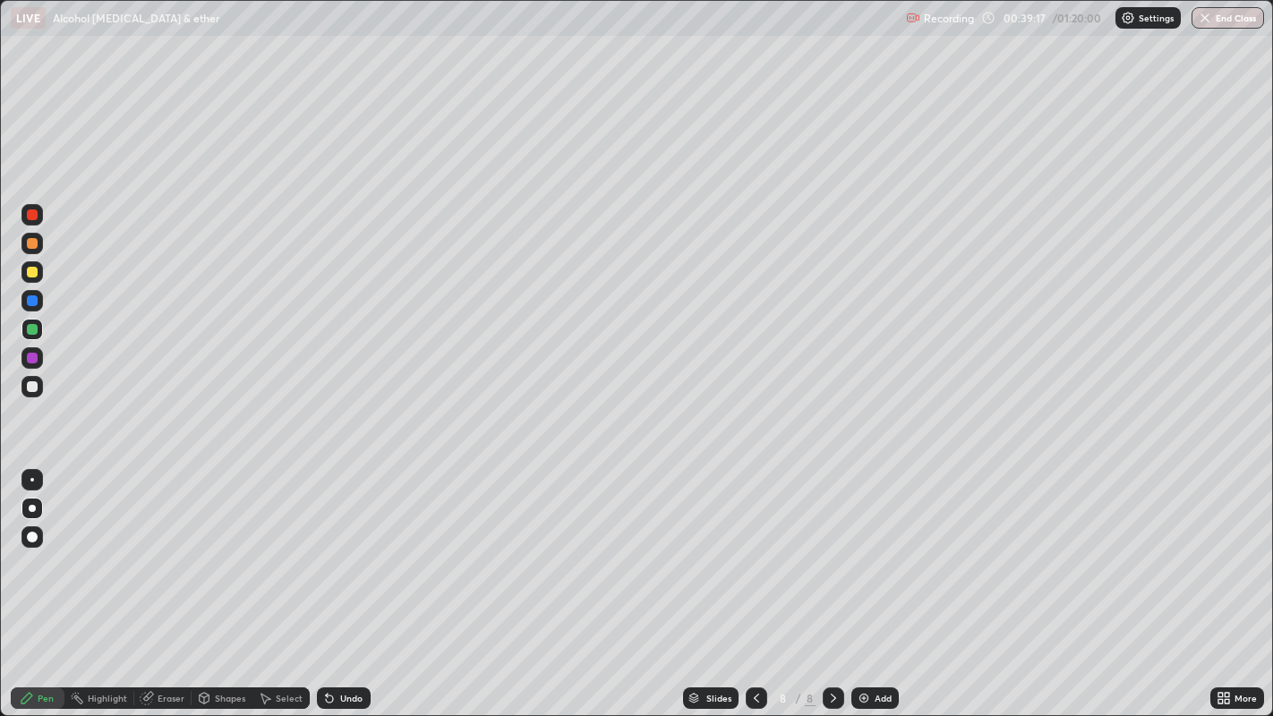
click at [30, 382] on div at bounding box center [32, 386] width 11 height 11
click at [30, 272] on div at bounding box center [32, 272] width 11 height 11
click at [30, 330] on div at bounding box center [32, 329] width 11 height 11
click at [33, 354] on div at bounding box center [32, 358] width 11 height 11
click at [755, 581] on icon at bounding box center [756, 698] width 14 height 14
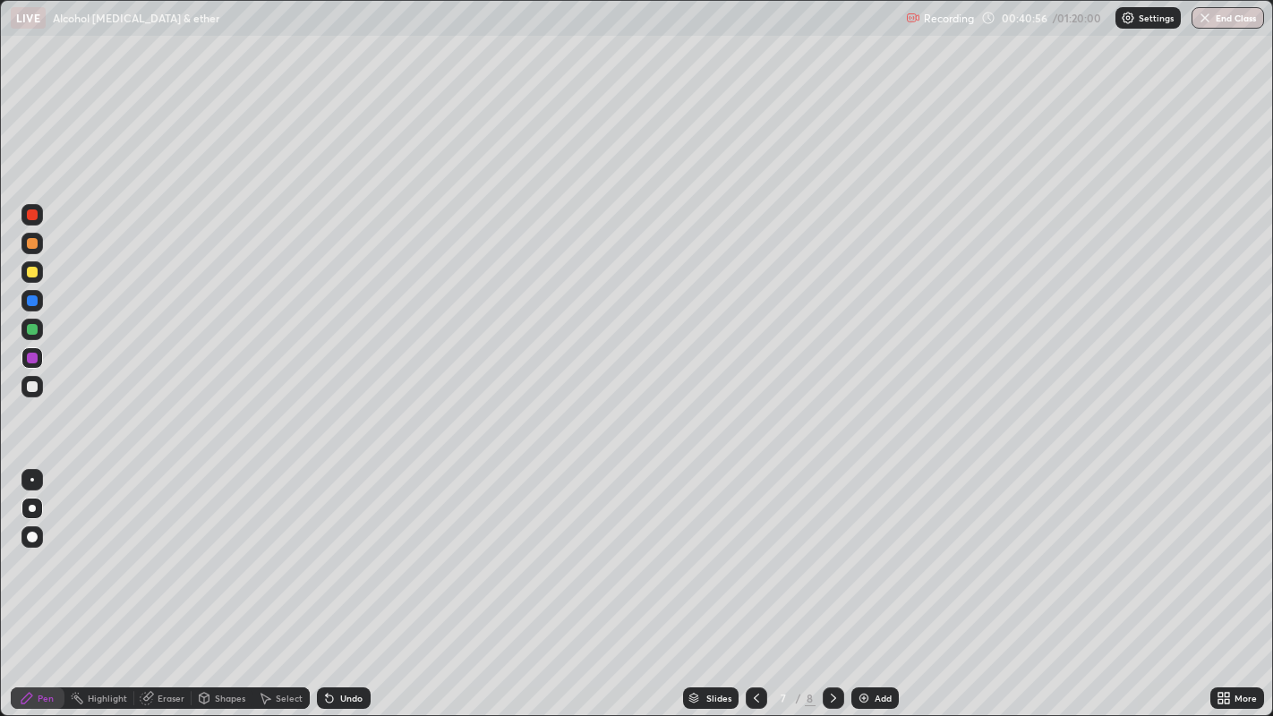
click at [831, 581] on icon at bounding box center [833, 698] width 14 height 14
click at [33, 303] on div at bounding box center [32, 300] width 11 height 11
click at [337, 581] on div "Undo" at bounding box center [344, 697] width 54 height 21
click at [352, 581] on div "Undo" at bounding box center [351, 698] width 22 height 9
click at [350, 581] on div "Undo" at bounding box center [351, 698] width 22 height 9
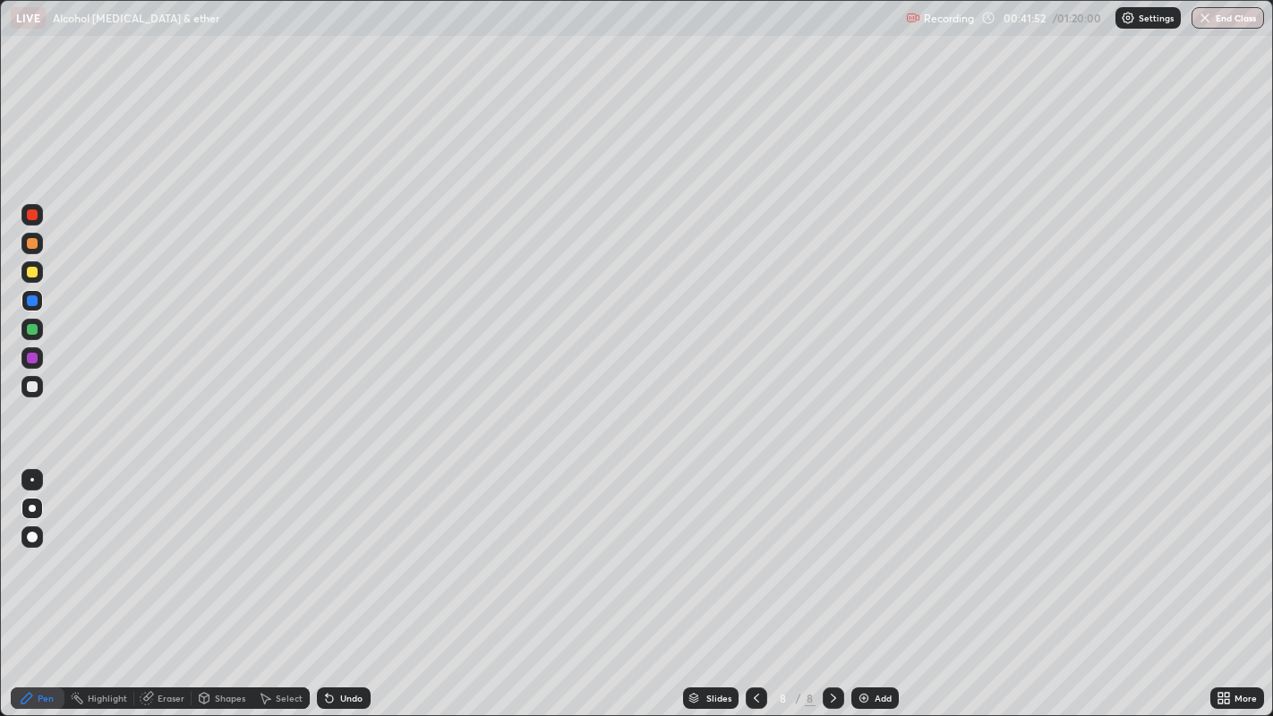
click at [30, 381] on div at bounding box center [32, 386] width 11 height 11
click at [756, 581] on icon at bounding box center [756, 698] width 5 height 9
click at [834, 581] on icon at bounding box center [833, 698] width 14 height 14
click at [30, 272] on div at bounding box center [32, 272] width 11 height 11
click at [166, 581] on div "Eraser" at bounding box center [171, 698] width 27 height 9
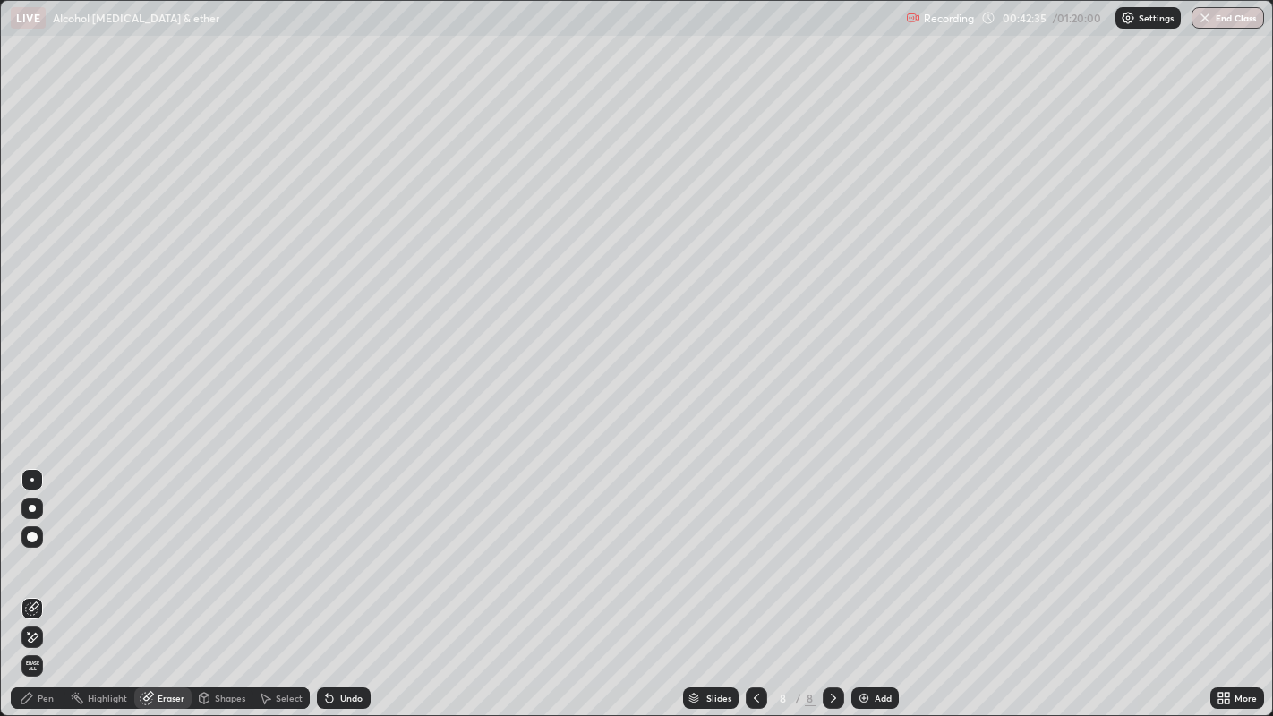
click at [48, 581] on div "Pen" at bounding box center [46, 698] width 16 height 9
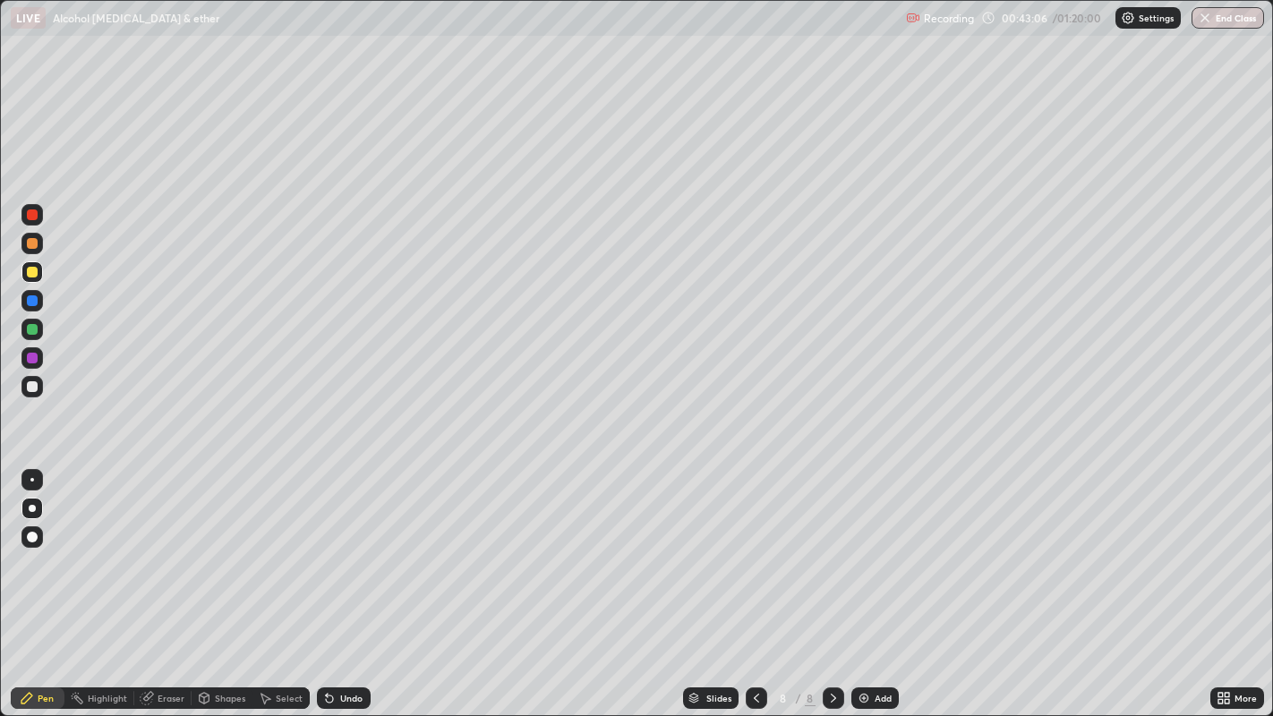
click at [31, 330] on div at bounding box center [32, 329] width 11 height 11
click at [30, 249] on div at bounding box center [31, 243] width 21 height 21
click at [35, 388] on div at bounding box center [32, 386] width 11 height 11
click at [32, 358] on div at bounding box center [32, 358] width 11 height 11
click at [29, 387] on div at bounding box center [32, 386] width 11 height 11
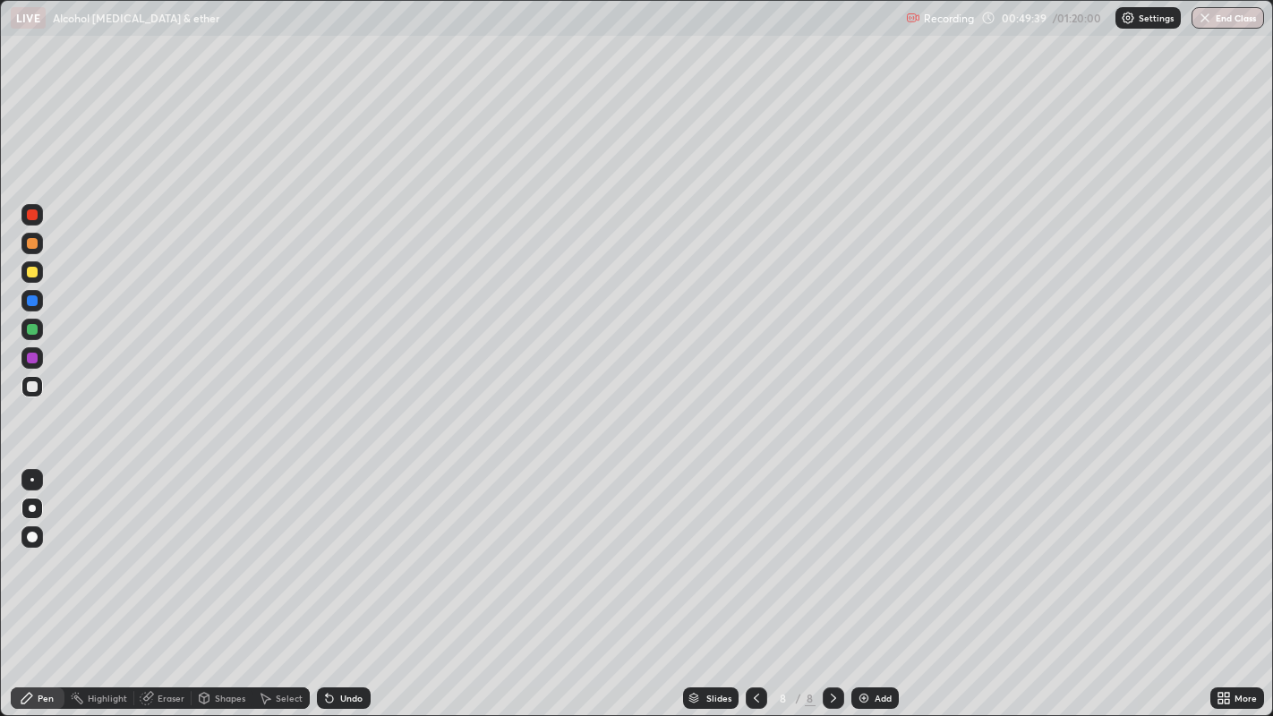
click at [30, 331] on div at bounding box center [32, 329] width 11 height 11
click at [30, 247] on div at bounding box center [32, 243] width 11 height 11
click at [172, 581] on div "Eraser" at bounding box center [171, 698] width 27 height 9
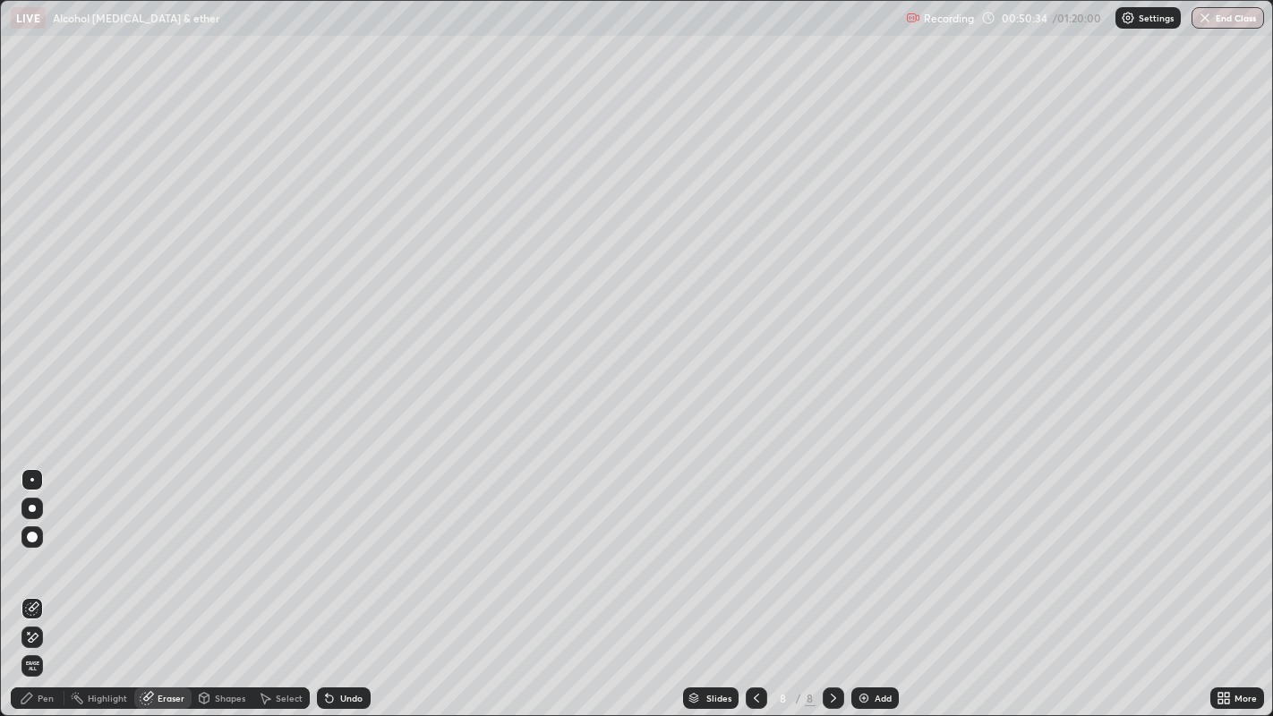
click at [51, 581] on div "Pen" at bounding box center [46, 698] width 16 height 9
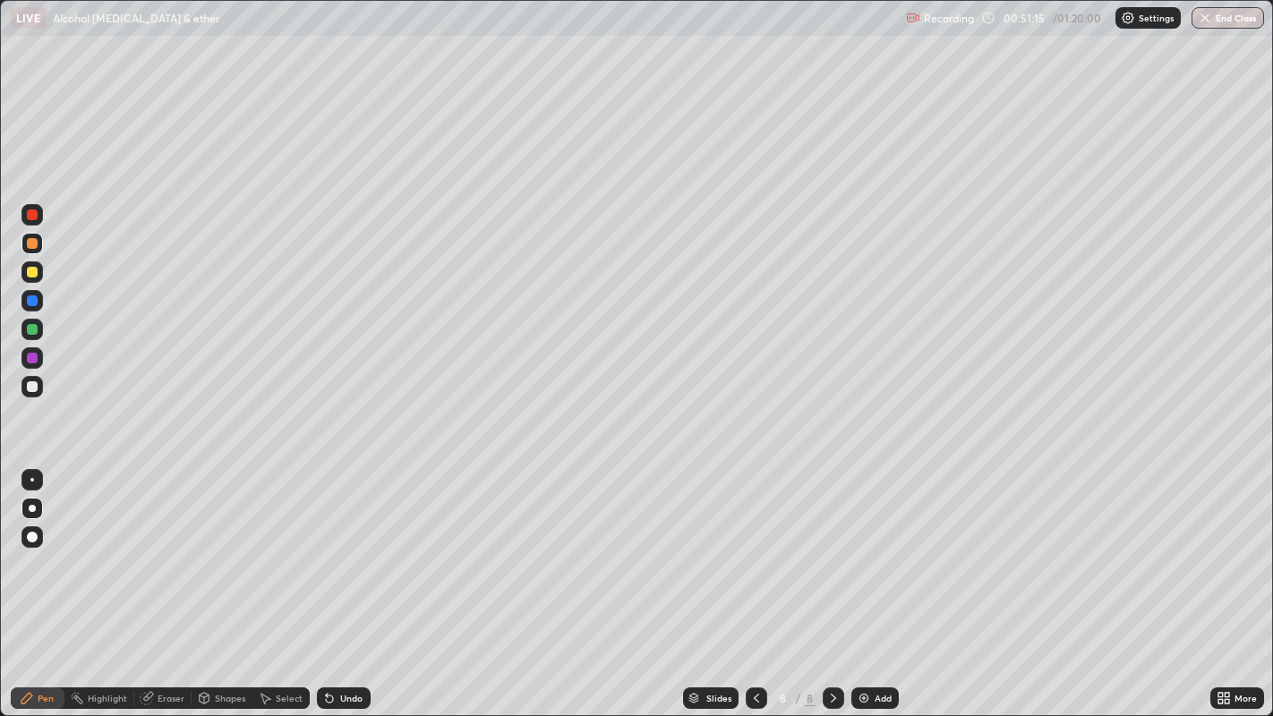
click at [30, 385] on div at bounding box center [32, 386] width 11 height 11
click at [37, 245] on div at bounding box center [31, 243] width 21 height 21
click at [27, 330] on div at bounding box center [32, 329] width 11 height 11
click at [862, 581] on img at bounding box center [864, 698] width 14 height 14
click at [340, 581] on div "Undo" at bounding box center [351, 698] width 22 height 9
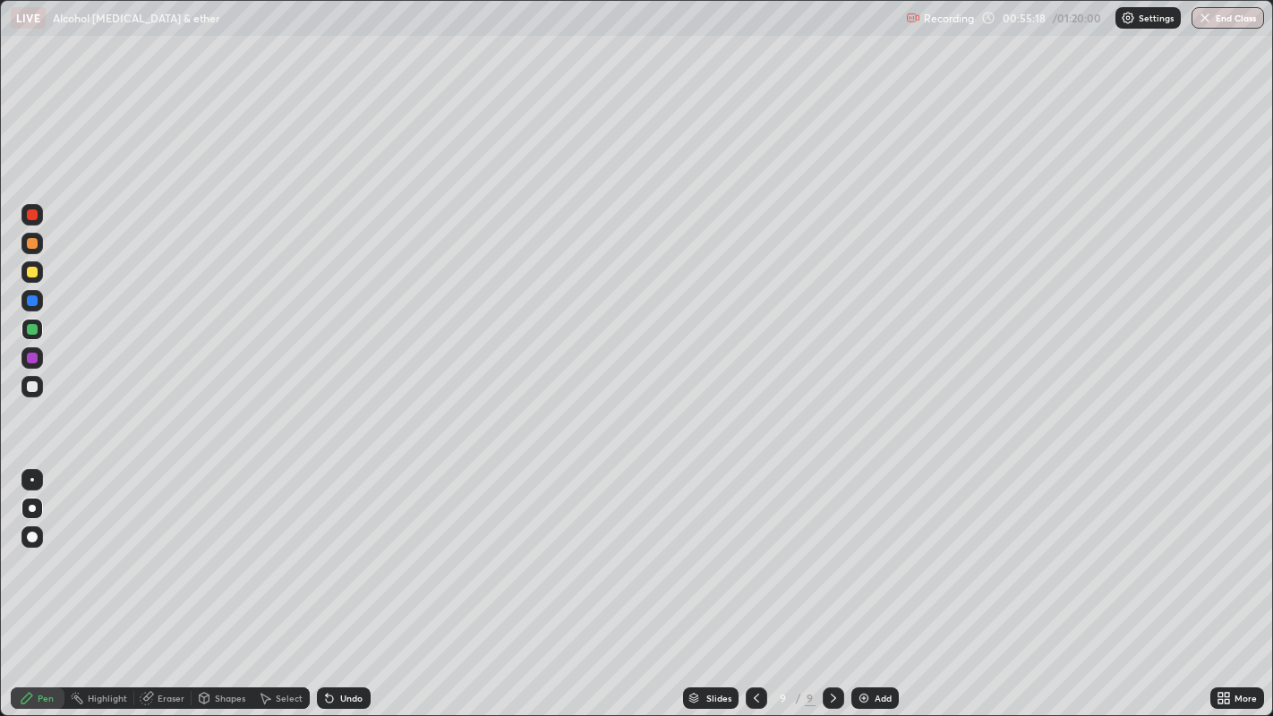
click at [348, 581] on div "Undo" at bounding box center [351, 698] width 22 height 9
click at [353, 581] on div "Undo" at bounding box center [351, 698] width 22 height 9
click at [37, 383] on div at bounding box center [32, 386] width 11 height 11
click at [757, 581] on div at bounding box center [756, 697] width 21 height 21
click at [831, 581] on icon at bounding box center [833, 698] width 14 height 14
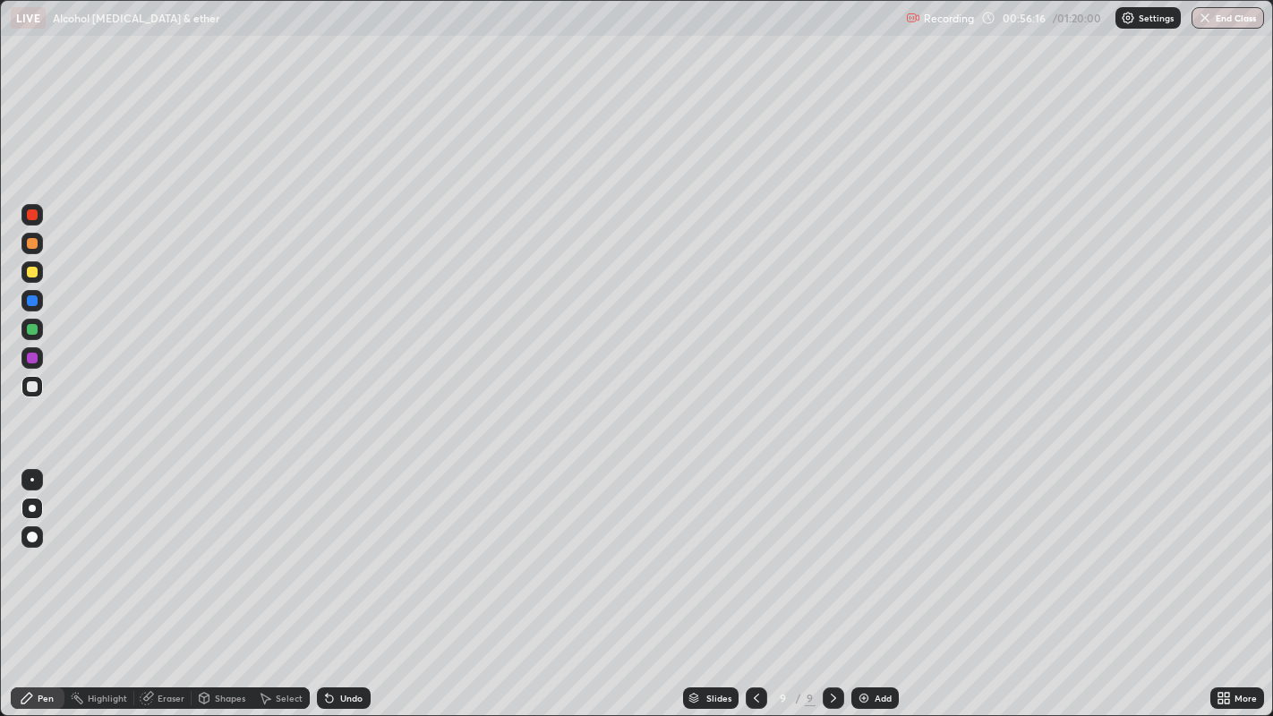
click at [860, 581] on div "Add" at bounding box center [874, 697] width 47 height 21
click at [31, 244] on div at bounding box center [32, 243] width 11 height 11
click at [21, 389] on div at bounding box center [31, 386] width 21 height 21
click at [31, 302] on div at bounding box center [32, 300] width 11 height 11
click at [30, 387] on div at bounding box center [32, 386] width 11 height 11
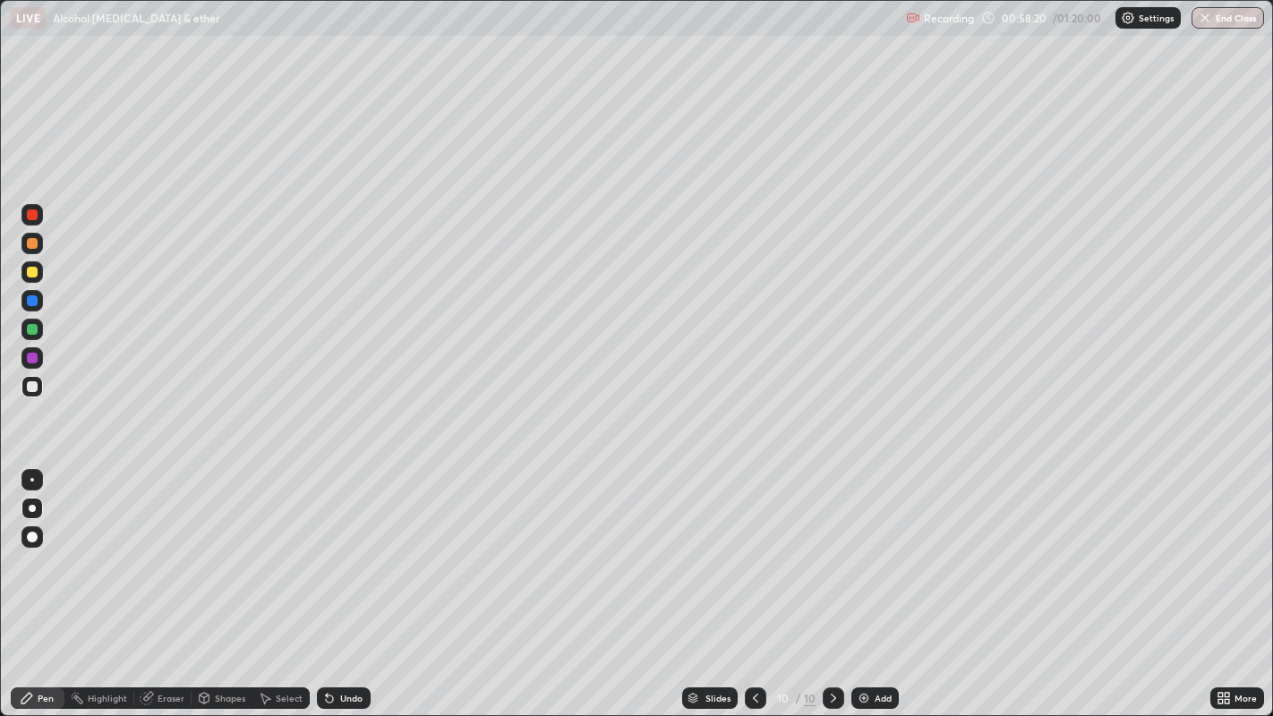
click at [35, 249] on div at bounding box center [31, 243] width 21 height 21
click at [35, 389] on div at bounding box center [32, 386] width 11 height 11
click at [31, 332] on div at bounding box center [32, 329] width 11 height 11
click at [31, 388] on div at bounding box center [32, 386] width 11 height 11
click at [37, 248] on div at bounding box center [31, 243] width 21 height 21
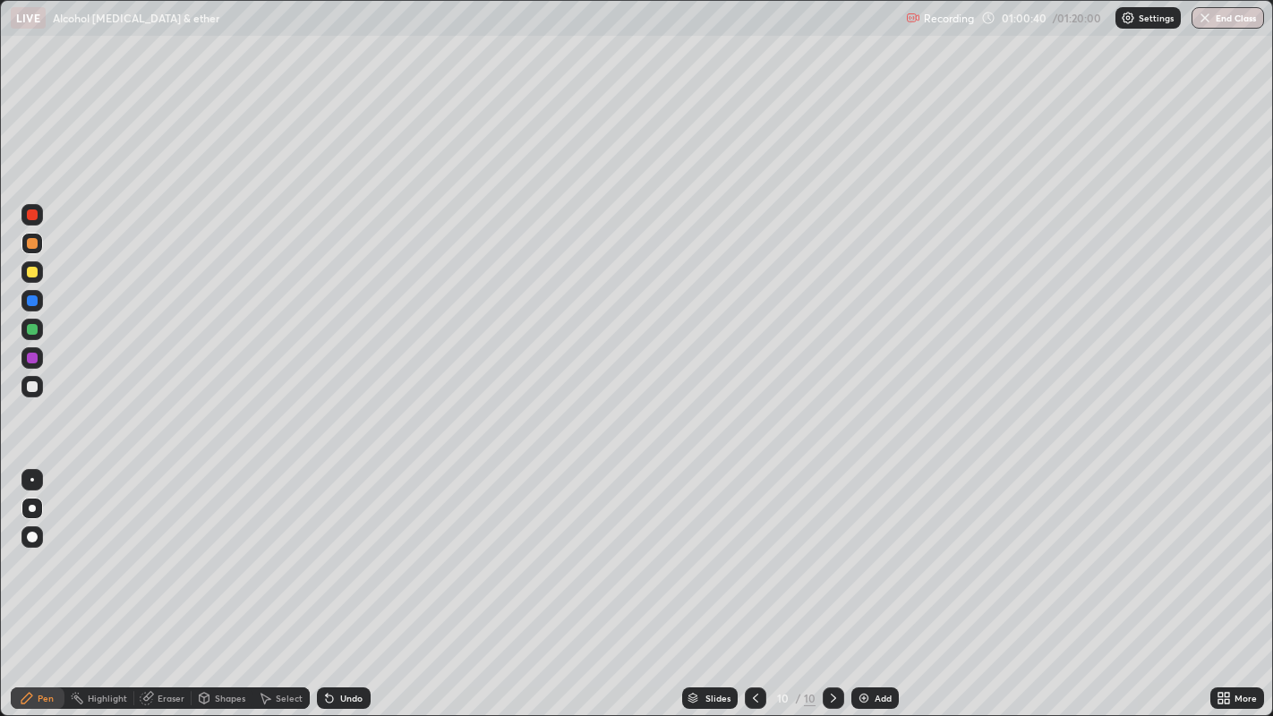
click at [32, 387] on div at bounding box center [32, 386] width 11 height 11
click at [36, 243] on div at bounding box center [32, 243] width 11 height 11
click at [22, 380] on div at bounding box center [31, 386] width 21 height 21
click at [36, 334] on div at bounding box center [31, 329] width 21 height 21
click at [22, 388] on div at bounding box center [31, 386] width 21 height 21
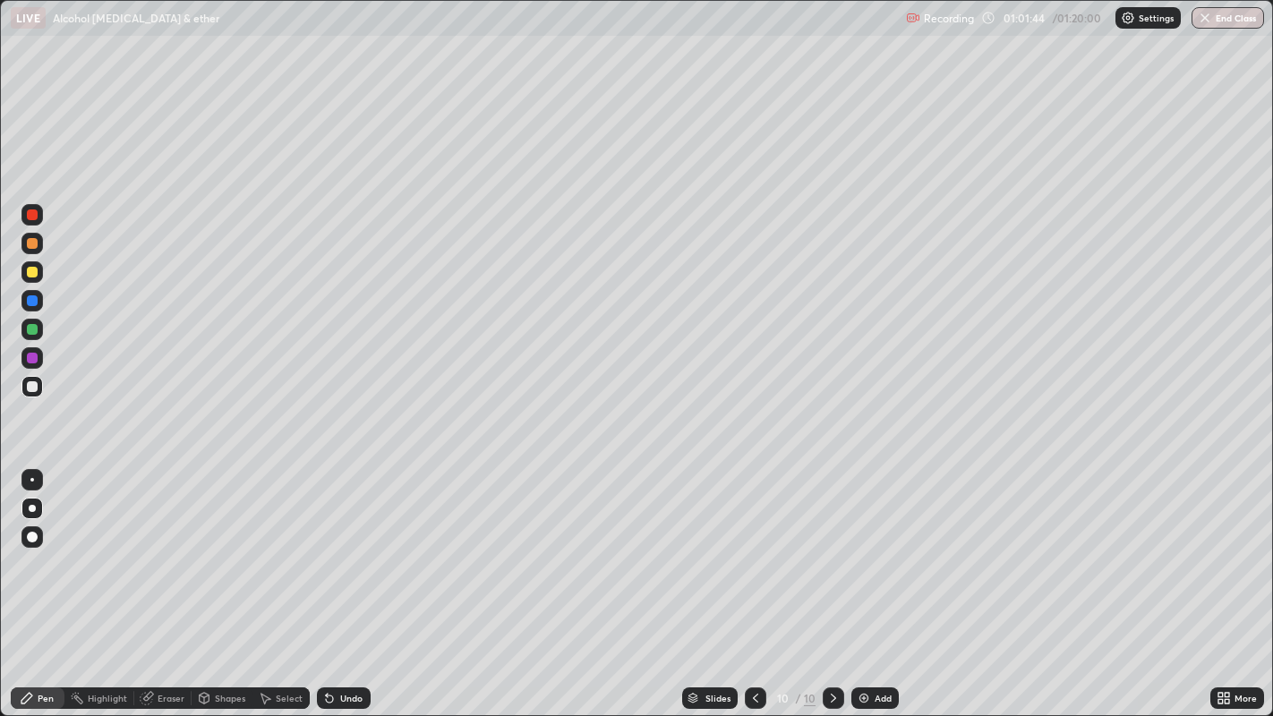
click at [34, 329] on div at bounding box center [32, 329] width 11 height 11
click at [30, 362] on div at bounding box center [32, 358] width 11 height 11
click at [22, 269] on div at bounding box center [31, 271] width 21 height 21
click at [33, 248] on div at bounding box center [32, 243] width 11 height 11
click at [863, 581] on img at bounding box center [864, 698] width 14 height 14
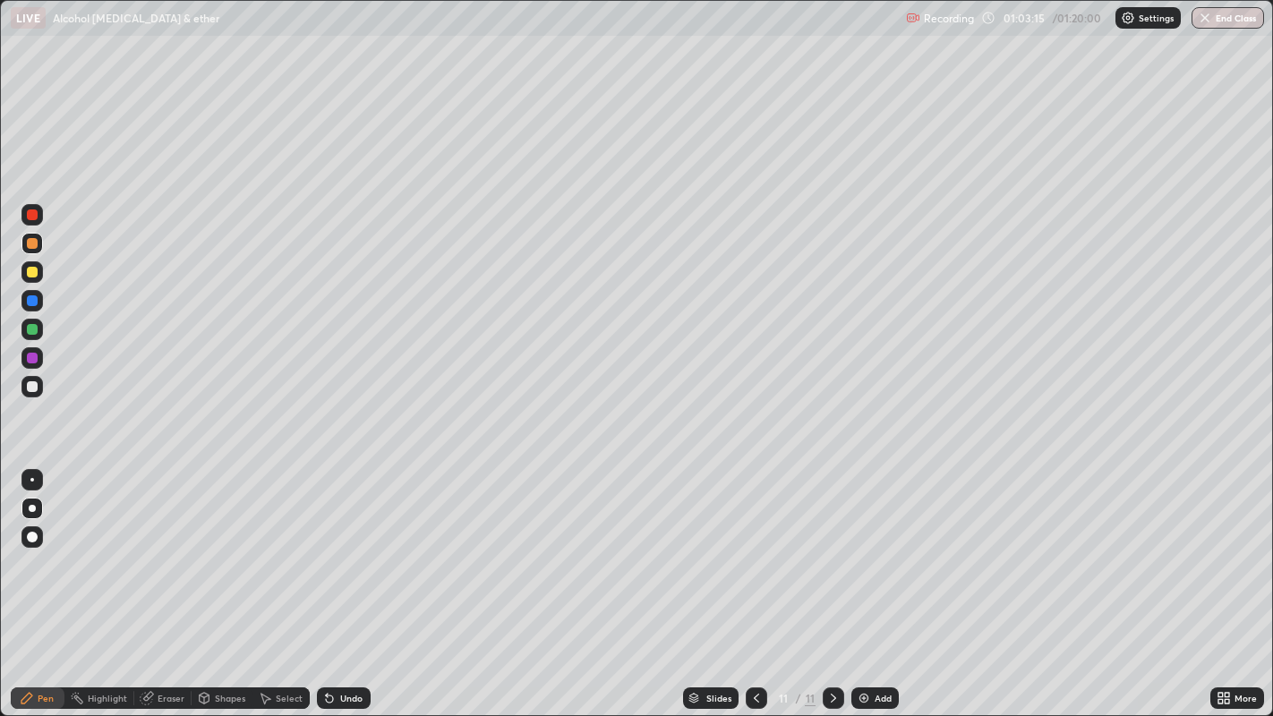
click at [29, 386] on div at bounding box center [32, 386] width 11 height 11
click at [34, 387] on div at bounding box center [32, 386] width 11 height 11
click at [30, 261] on div at bounding box center [31, 271] width 21 height 21
click at [33, 354] on div at bounding box center [32, 358] width 11 height 11
click at [32, 328] on div at bounding box center [32, 329] width 11 height 11
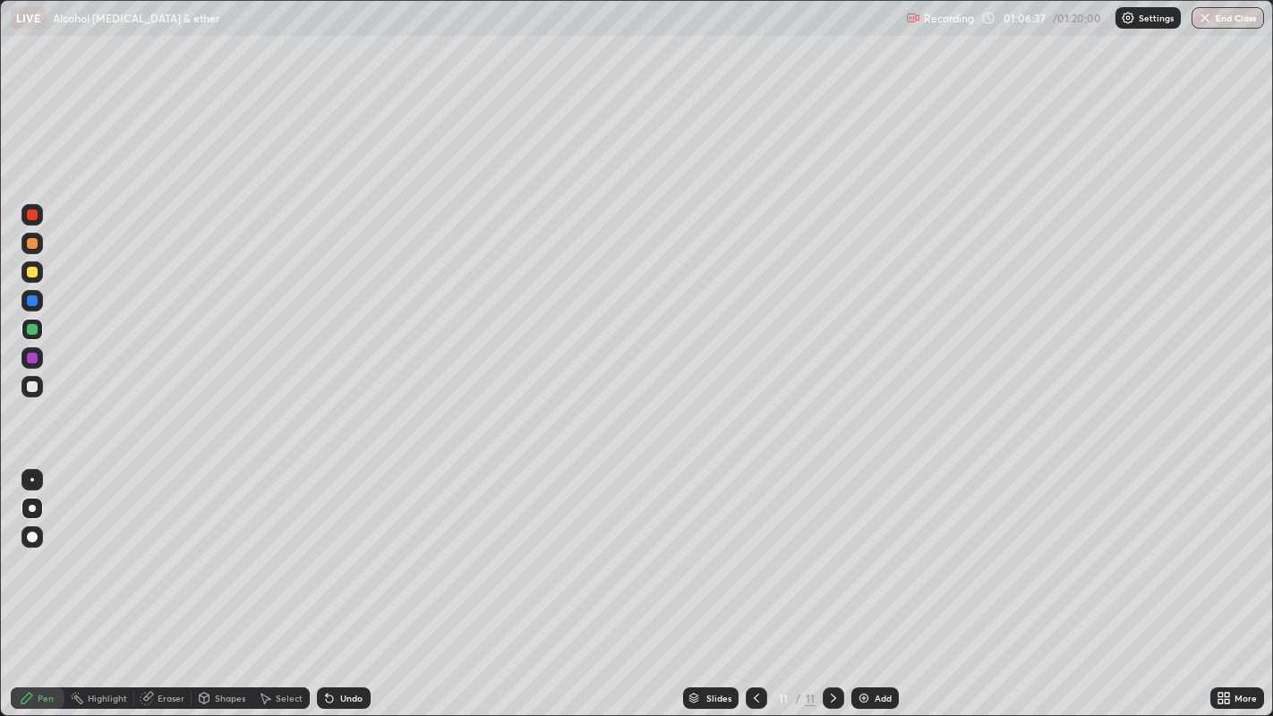
click at [31, 388] on div at bounding box center [32, 386] width 11 height 11
click at [31, 243] on div at bounding box center [32, 243] width 11 height 11
click at [33, 386] on div at bounding box center [32, 386] width 11 height 11
click at [29, 327] on div at bounding box center [32, 329] width 11 height 11
click at [37, 270] on div at bounding box center [32, 272] width 11 height 11
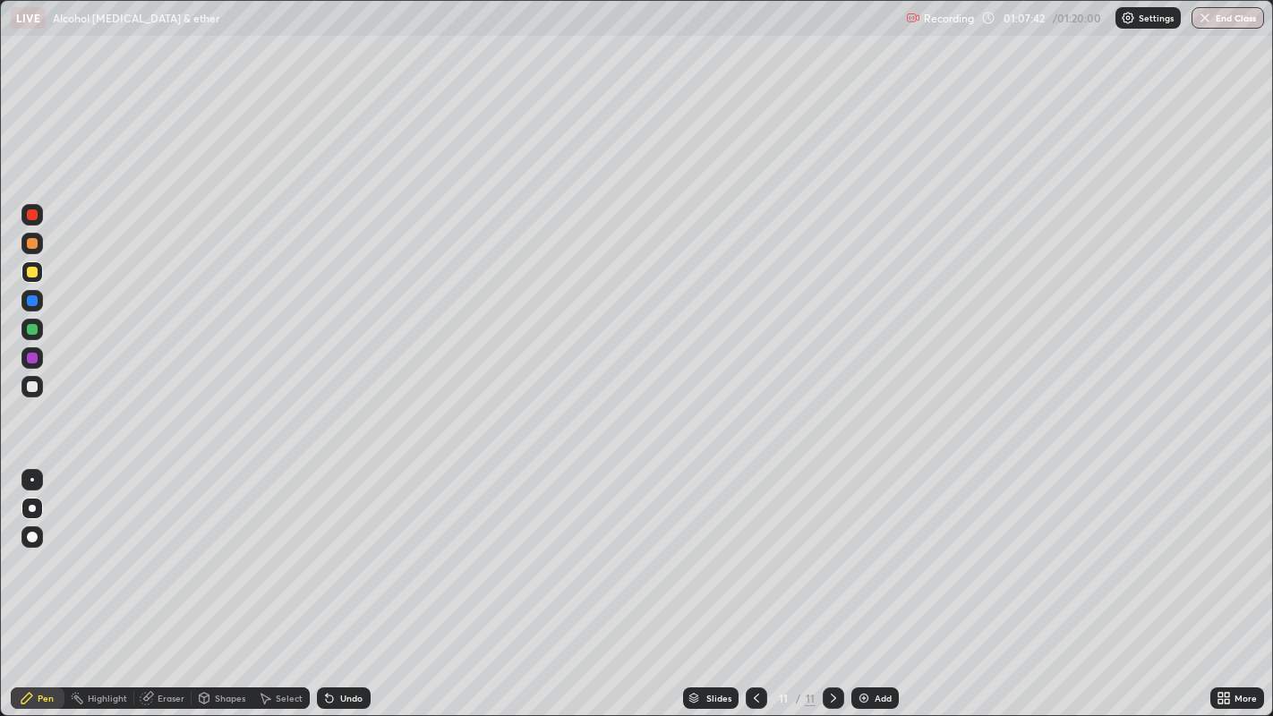
click at [29, 368] on div at bounding box center [31, 357] width 21 height 21
click at [30, 390] on div at bounding box center [32, 386] width 11 height 11
click at [39, 277] on div at bounding box center [31, 271] width 21 height 21
click at [866, 581] on img at bounding box center [864, 698] width 14 height 14
click at [342, 581] on div "Undo" at bounding box center [344, 697] width 54 height 21
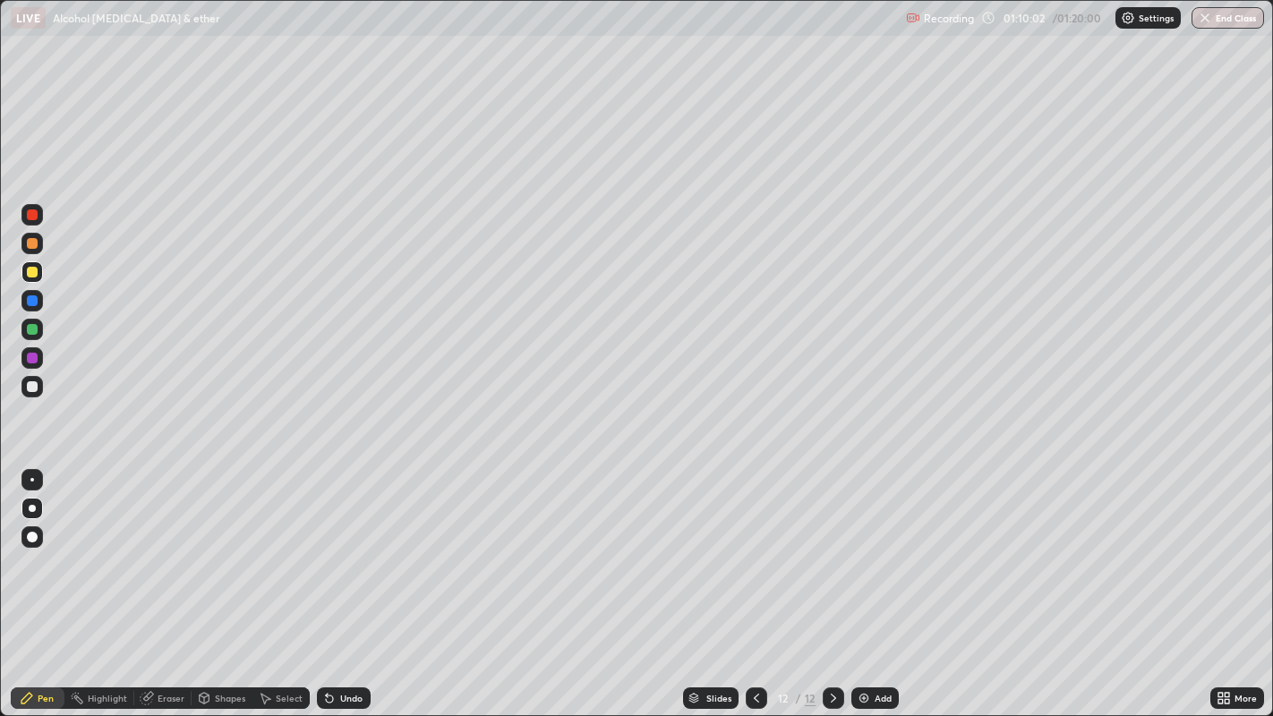
click at [359, 581] on div "Undo" at bounding box center [344, 697] width 54 height 21
click at [34, 388] on div at bounding box center [32, 386] width 11 height 11
click at [31, 508] on div at bounding box center [32, 508] width 7 height 7
click at [36, 333] on div at bounding box center [32, 329] width 11 height 11
click at [33, 358] on div at bounding box center [32, 358] width 11 height 11
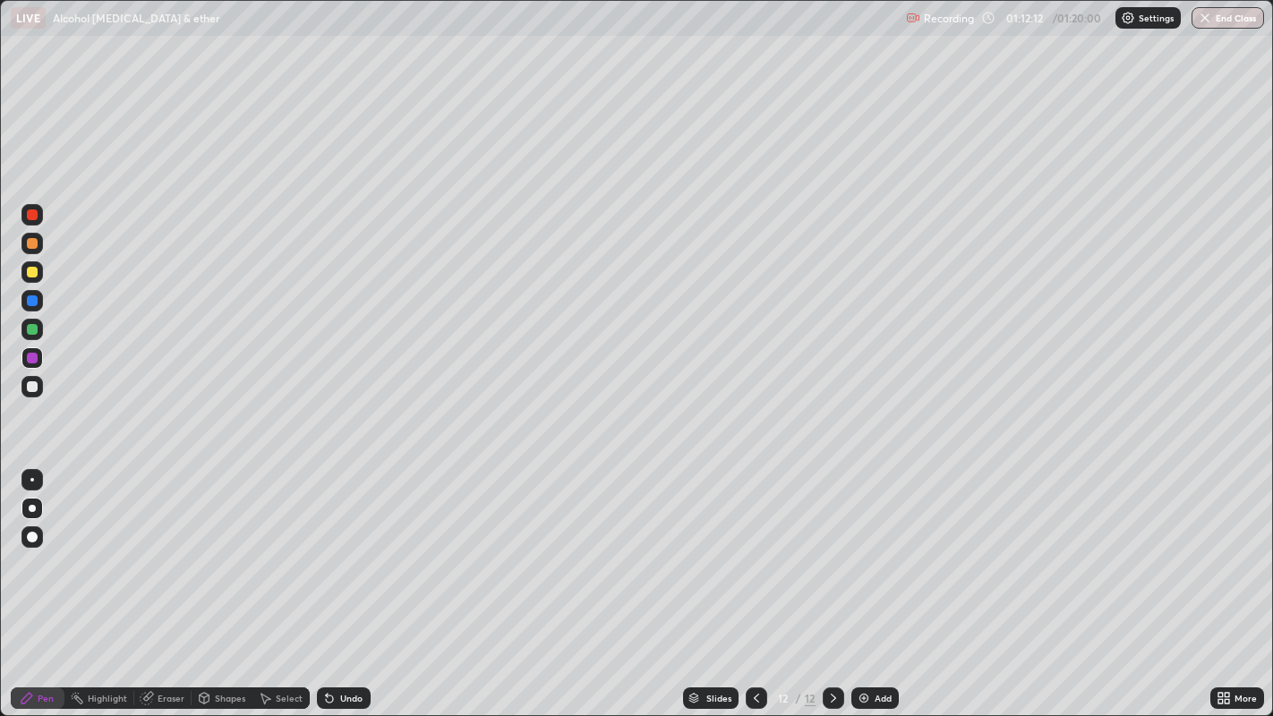
click at [35, 245] on div at bounding box center [32, 243] width 11 height 11
click at [38, 388] on div at bounding box center [31, 386] width 21 height 21
click at [35, 338] on div at bounding box center [31, 329] width 21 height 21
click at [36, 360] on div at bounding box center [32, 358] width 11 height 11
click at [1215, 20] on button "End Class" at bounding box center [1228, 17] width 71 height 21
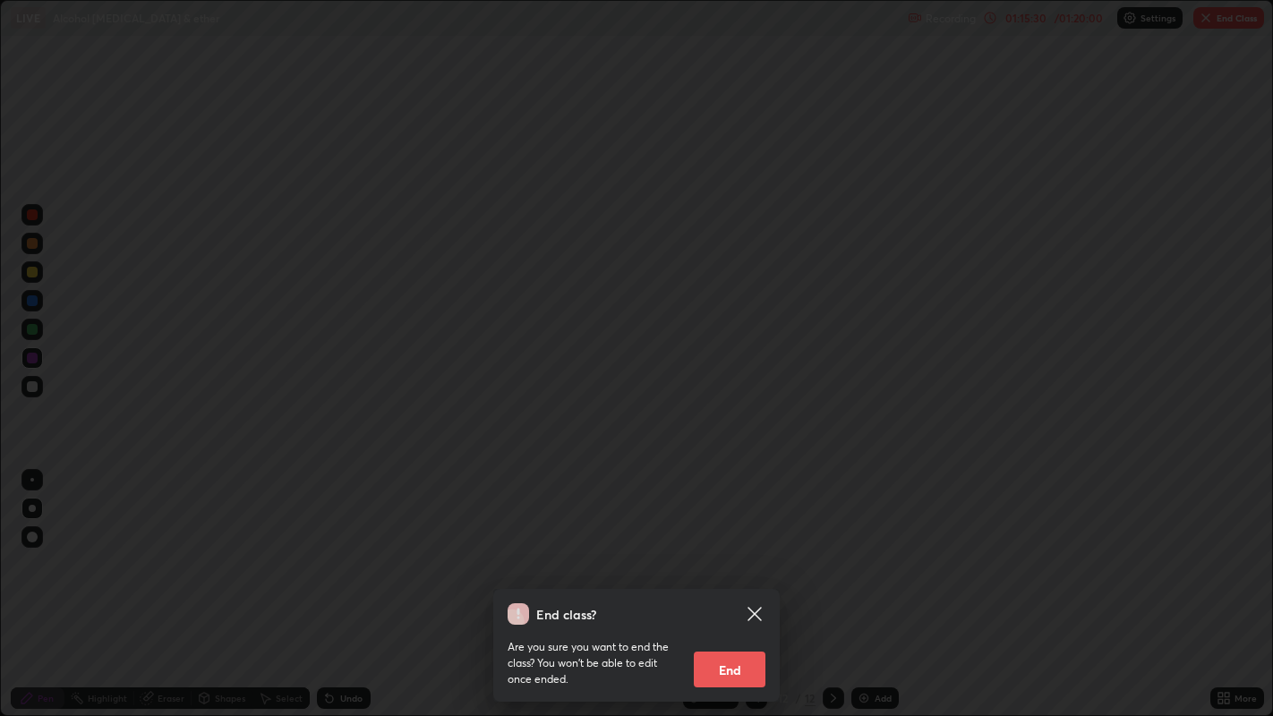
click at [739, 581] on button "End" at bounding box center [730, 670] width 72 height 36
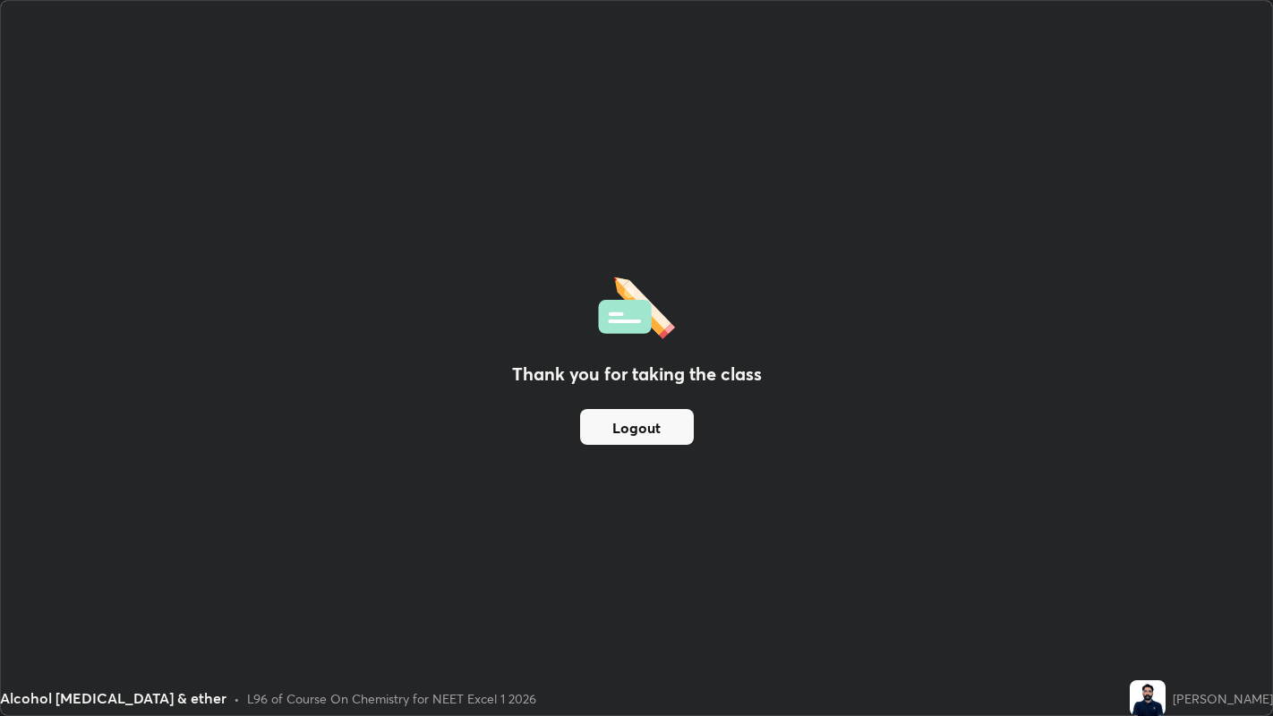
click at [663, 419] on button "Logout" at bounding box center [637, 427] width 114 height 36
click at [664, 409] on button "Logout" at bounding box center [637, 427] width 114 height 36
